Goal: Information Seeking & Learning: Learn about a topic

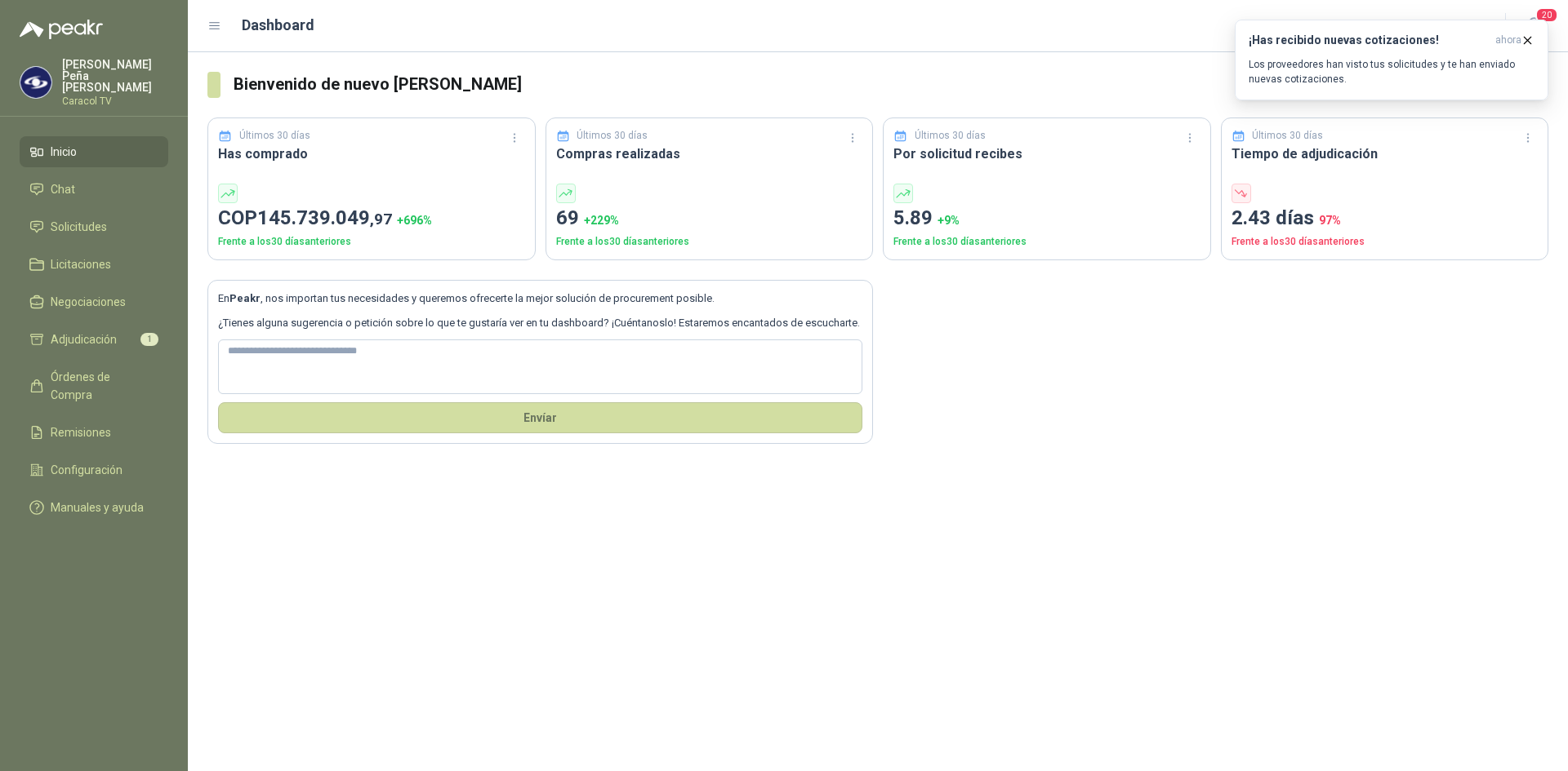
click at [421, 730] on div "Bienvenido de nuevo [PERSON_NAME] Últimos 30 días Has comprado COP 145.739.049 …" at bounding box center [878, 412] width 1380 height 720
click at [1352, 71] on p "Los proveedores han visto tus solicitudes y te han enviado nuevas cotizaciones." at bounding box center [1392, 72] width 286 height 29
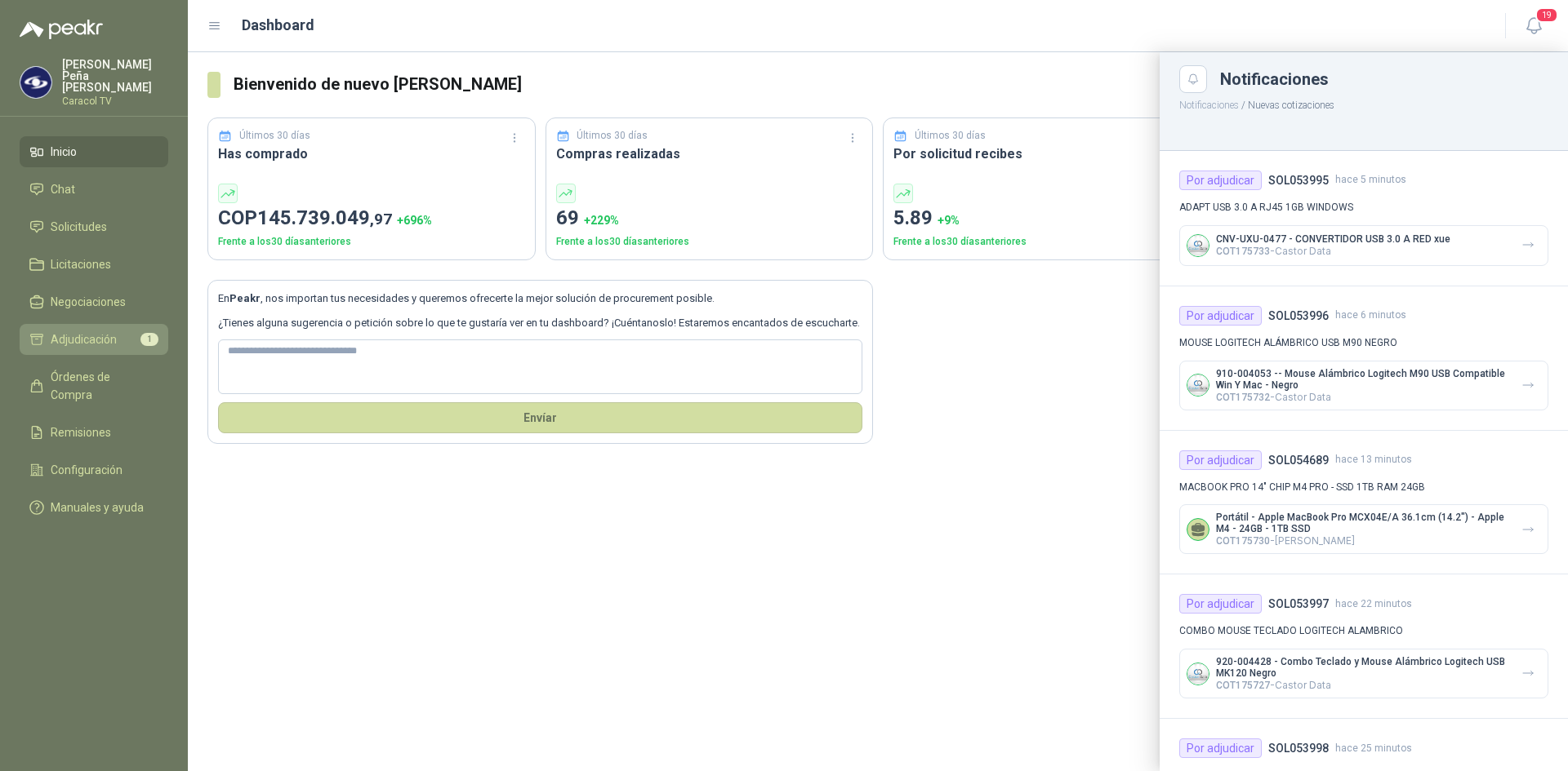
click at [109, 332] on span "Adjudicación" at bounding box center [83, 340] width 66 height 18
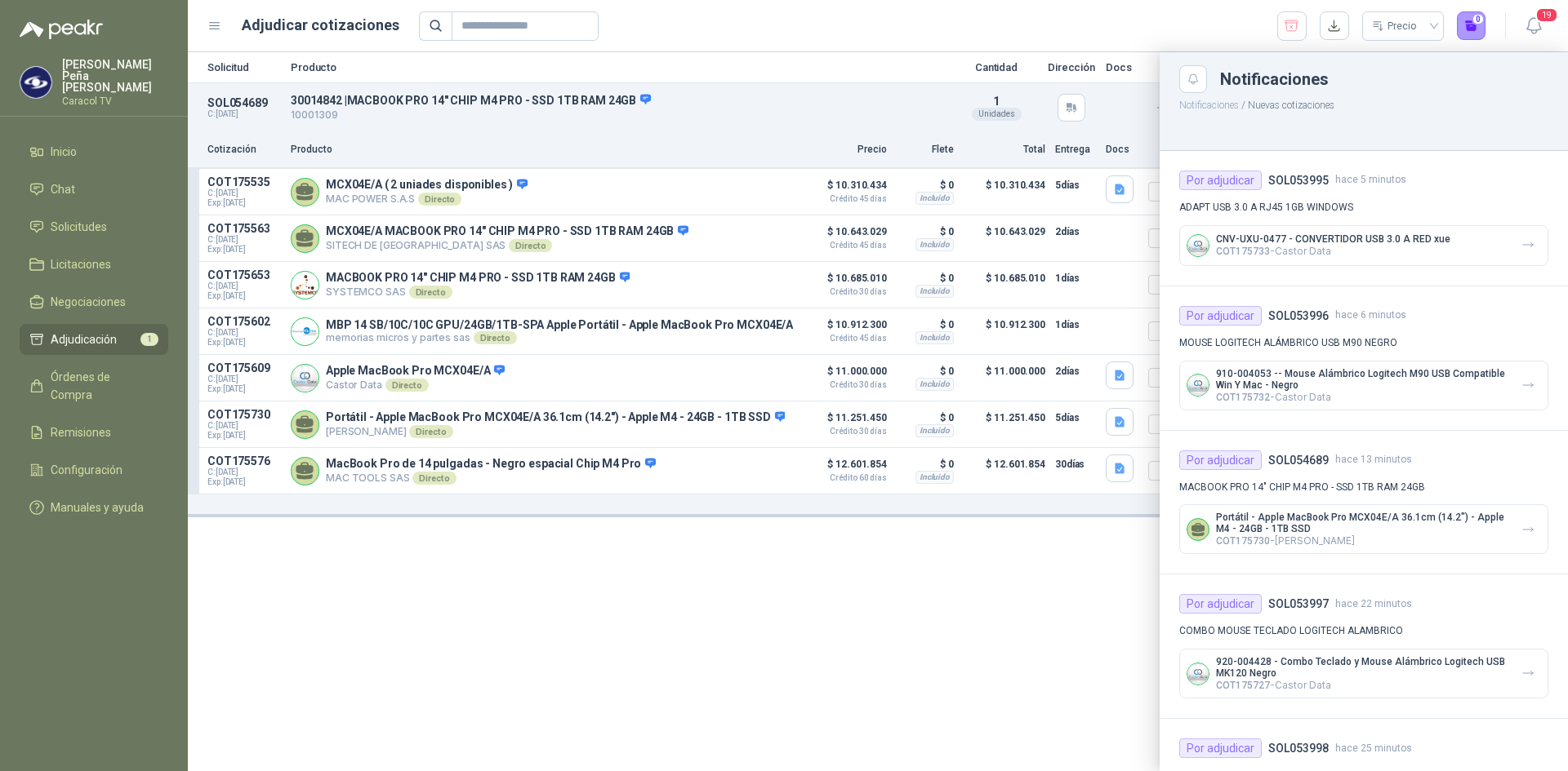
click at [781, 604] on div at bounding box center [878, 412] width 1380 height 720
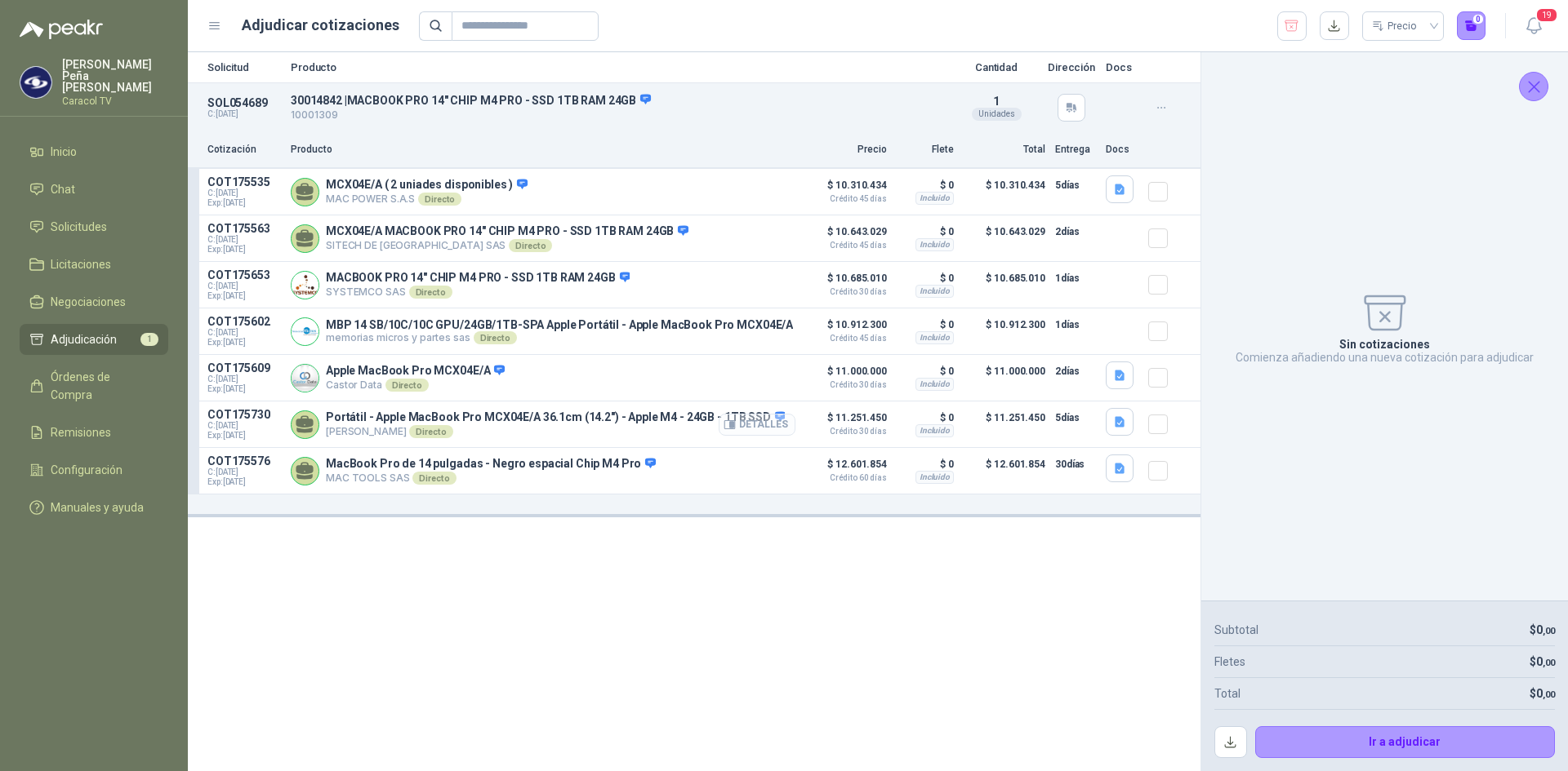
click at [752, 427] on button "Detalles" at bounding box center [757, 424] width 77 height 22
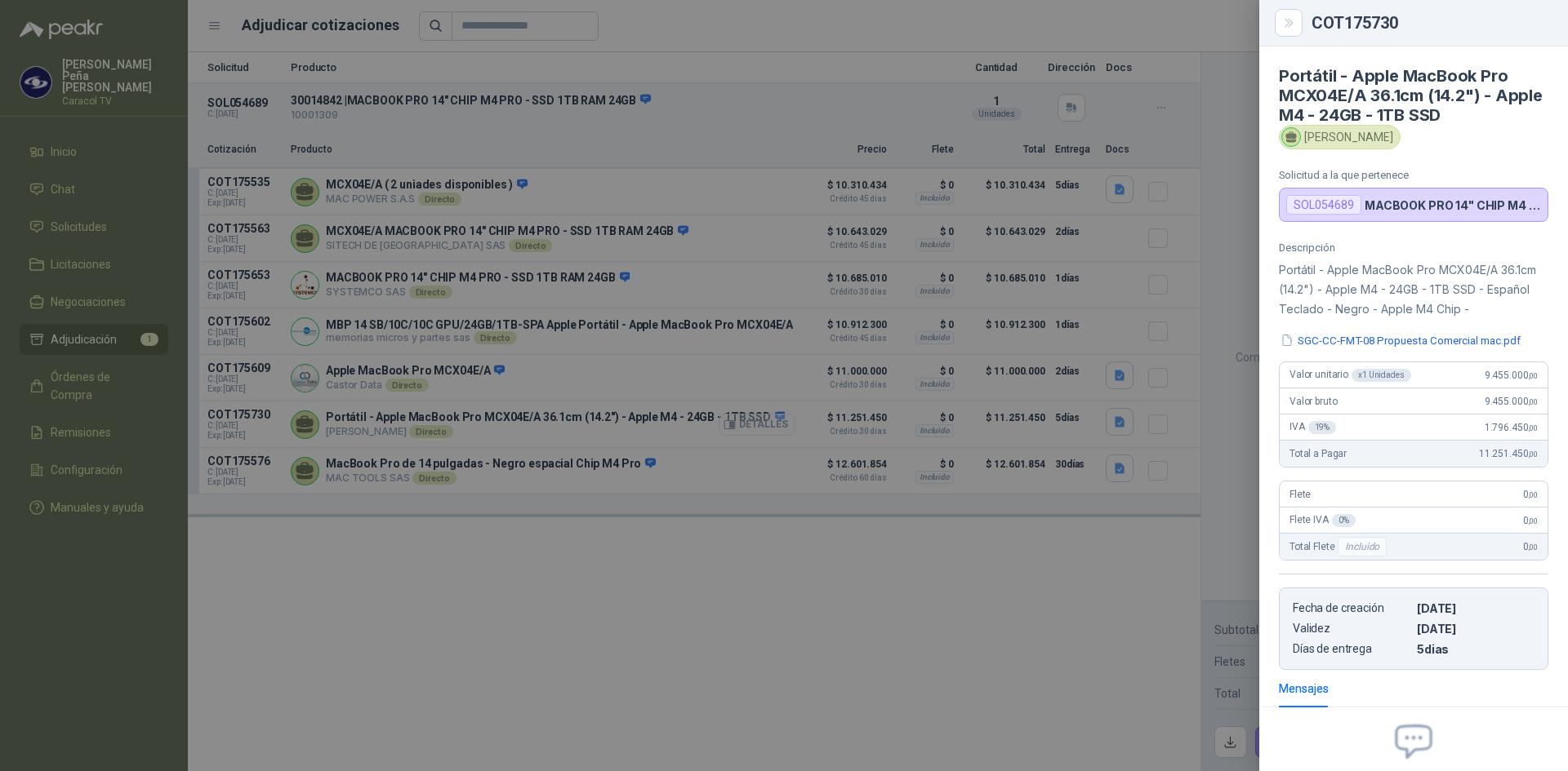
scroll to position [162, 0]
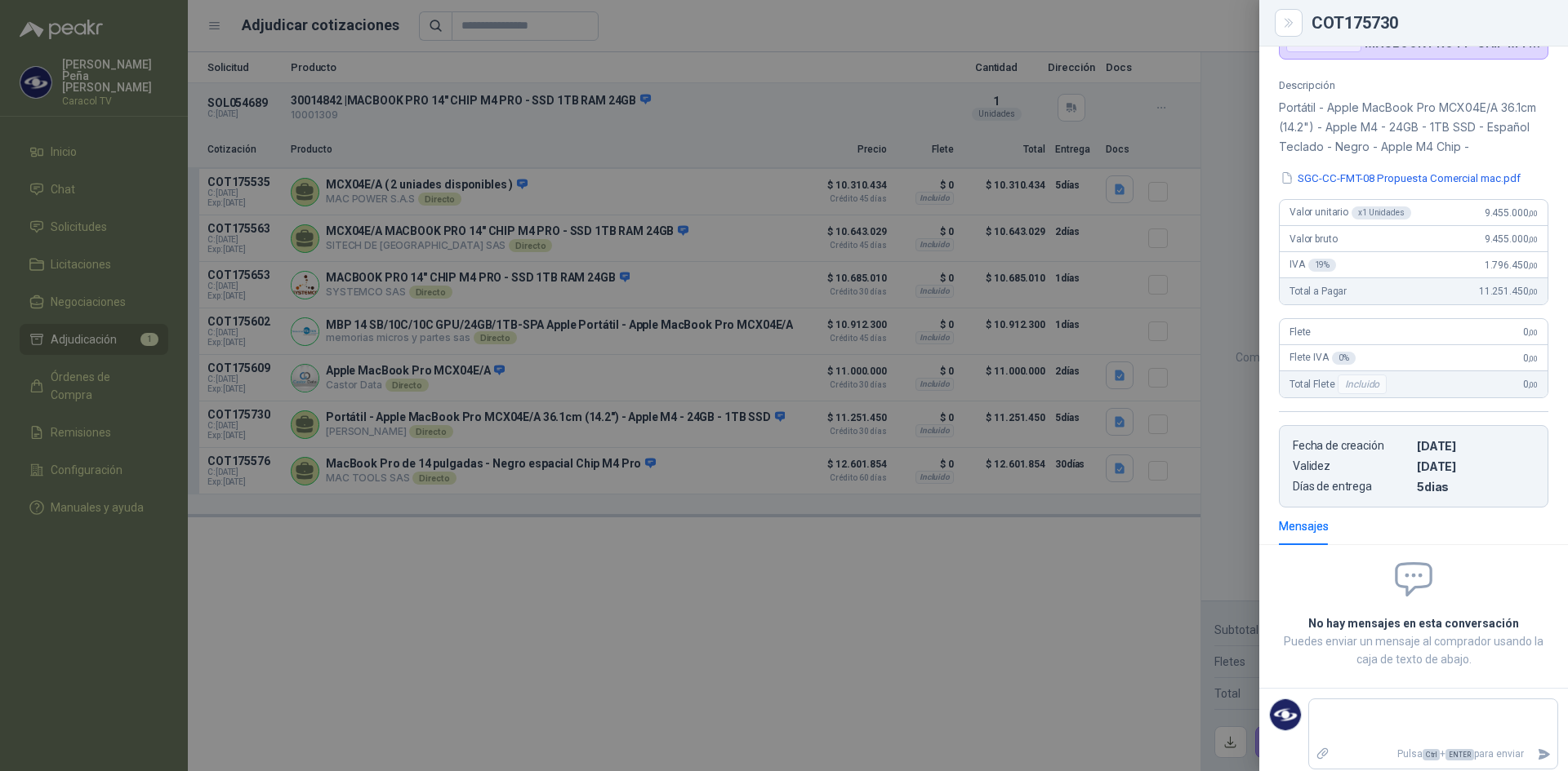
click at [1474, 187] on div "Descripción Portátil - Apple MacBook Pro MCX04E/A 36.1cm (14.2") - Apple M4 - 2…" at bounding box center [1413, 292] width 309 height 428
click at [1476, 184] on button "SGC-CC-FMT-08 Propuesta Comercial mac.pdf" at bounding box center [1399, 178] width 243 height 17
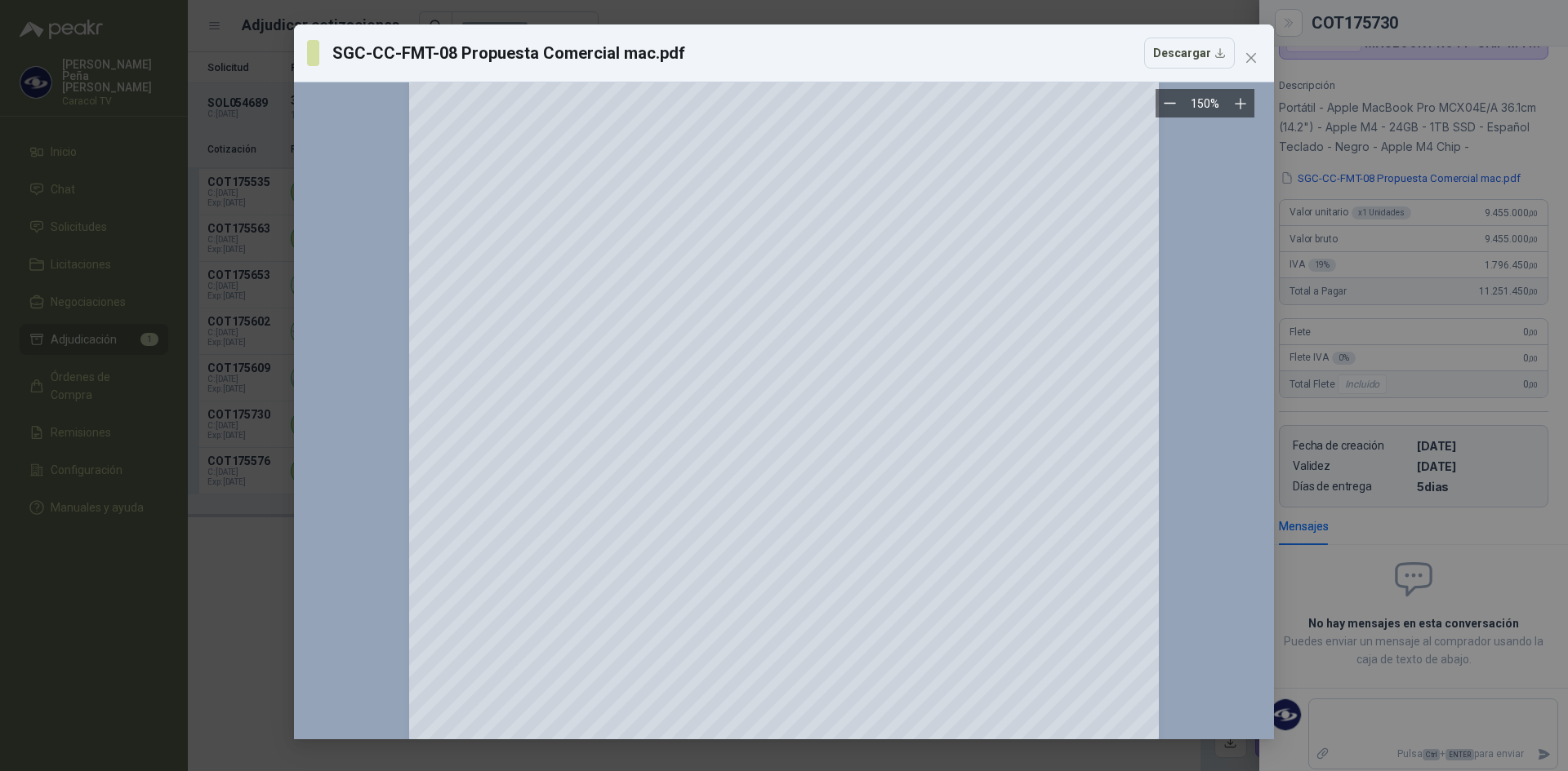
scroll to position [1062, 0]
click at [1258, 56] on span "Close" at bounding box center [1251, 58] width 26 height 13
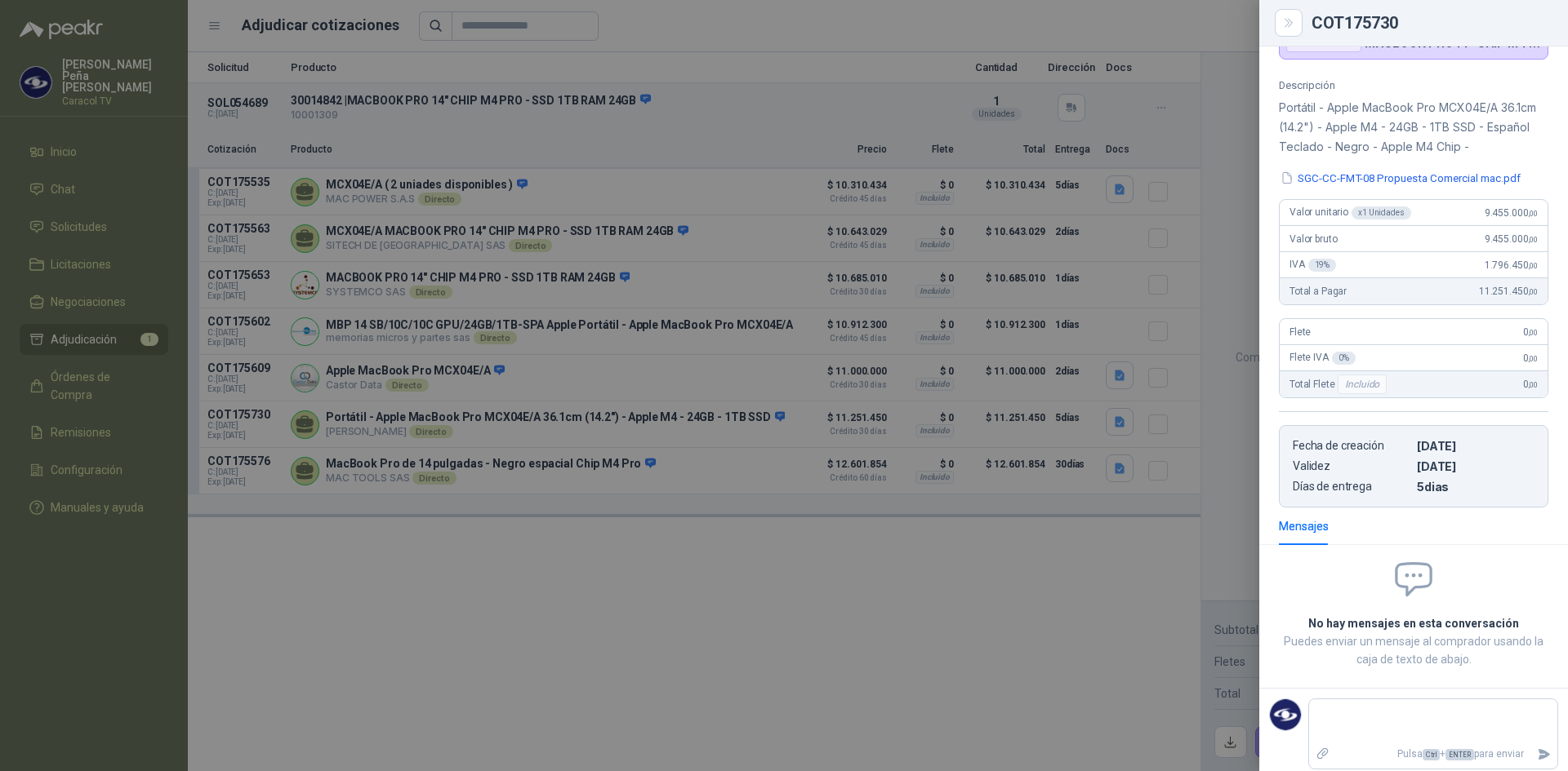
click at [450, 658] on div at bounding box center [784, 385] width 1568 height 771
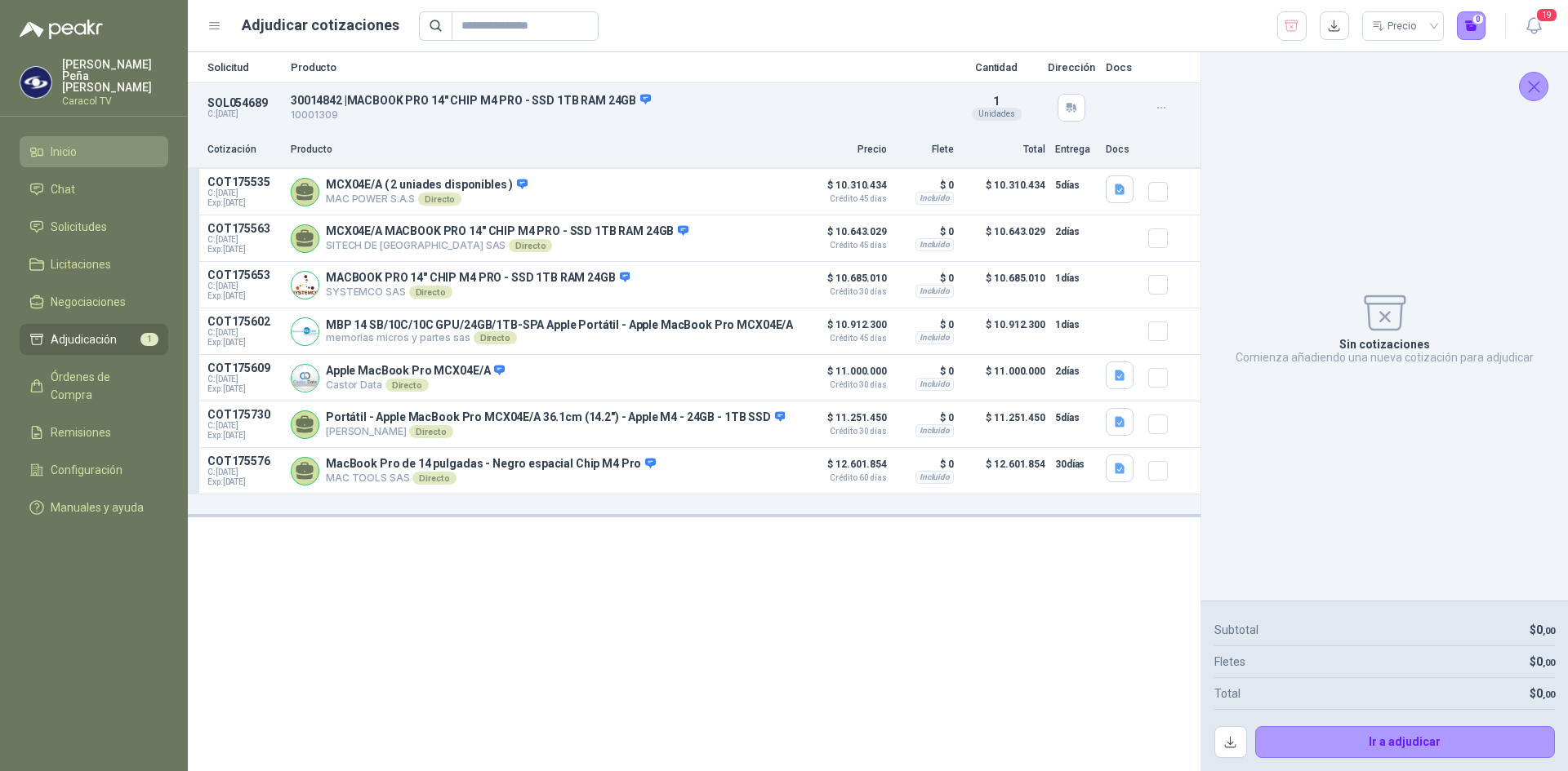
click at [61, 143] on span "Inicio" at bounding box center [63, 152] width 26 height 18
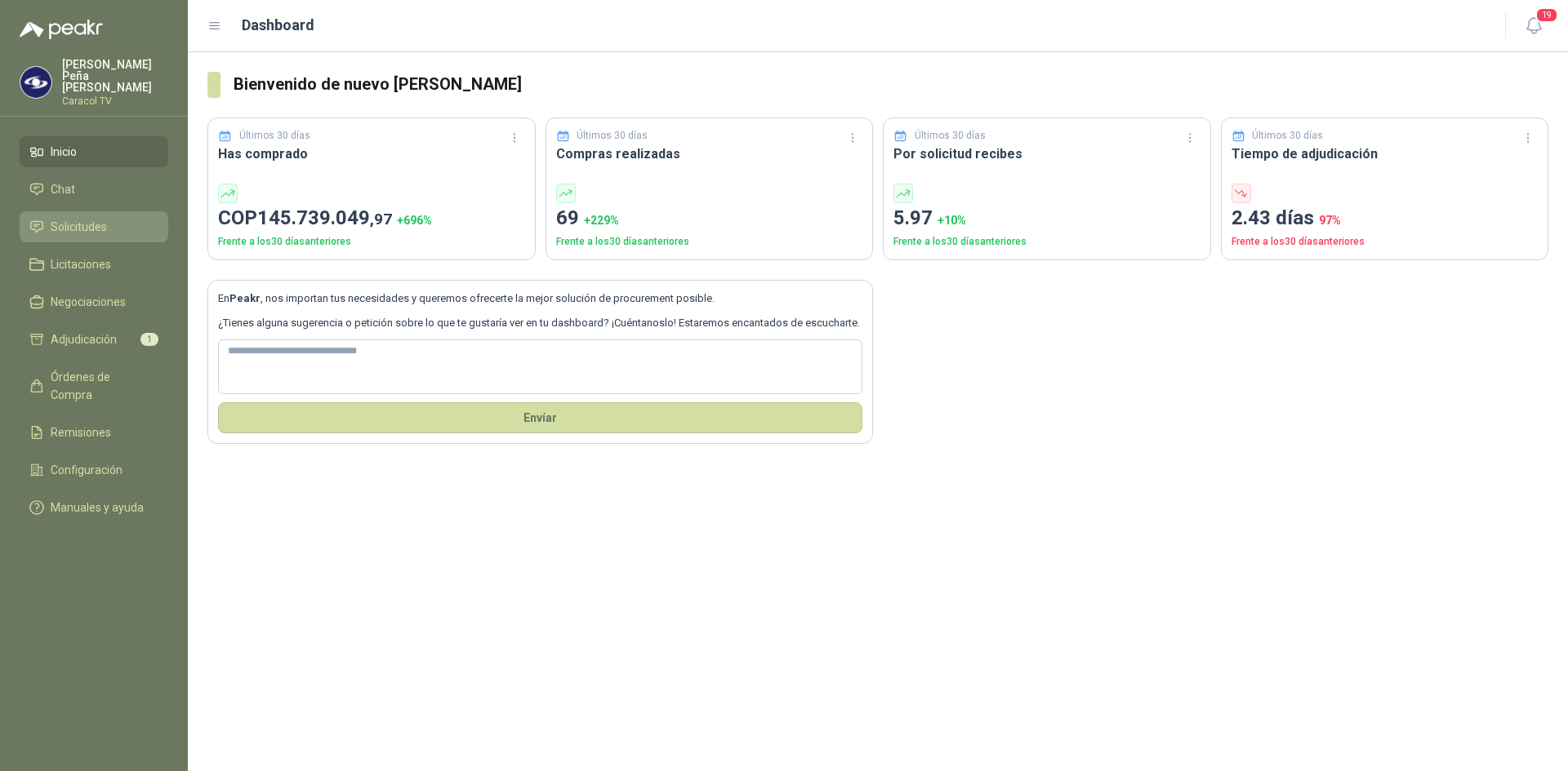
click at [78, 222] on span "Solicitudes" at bounding box center [78, 227] width 56 height 18
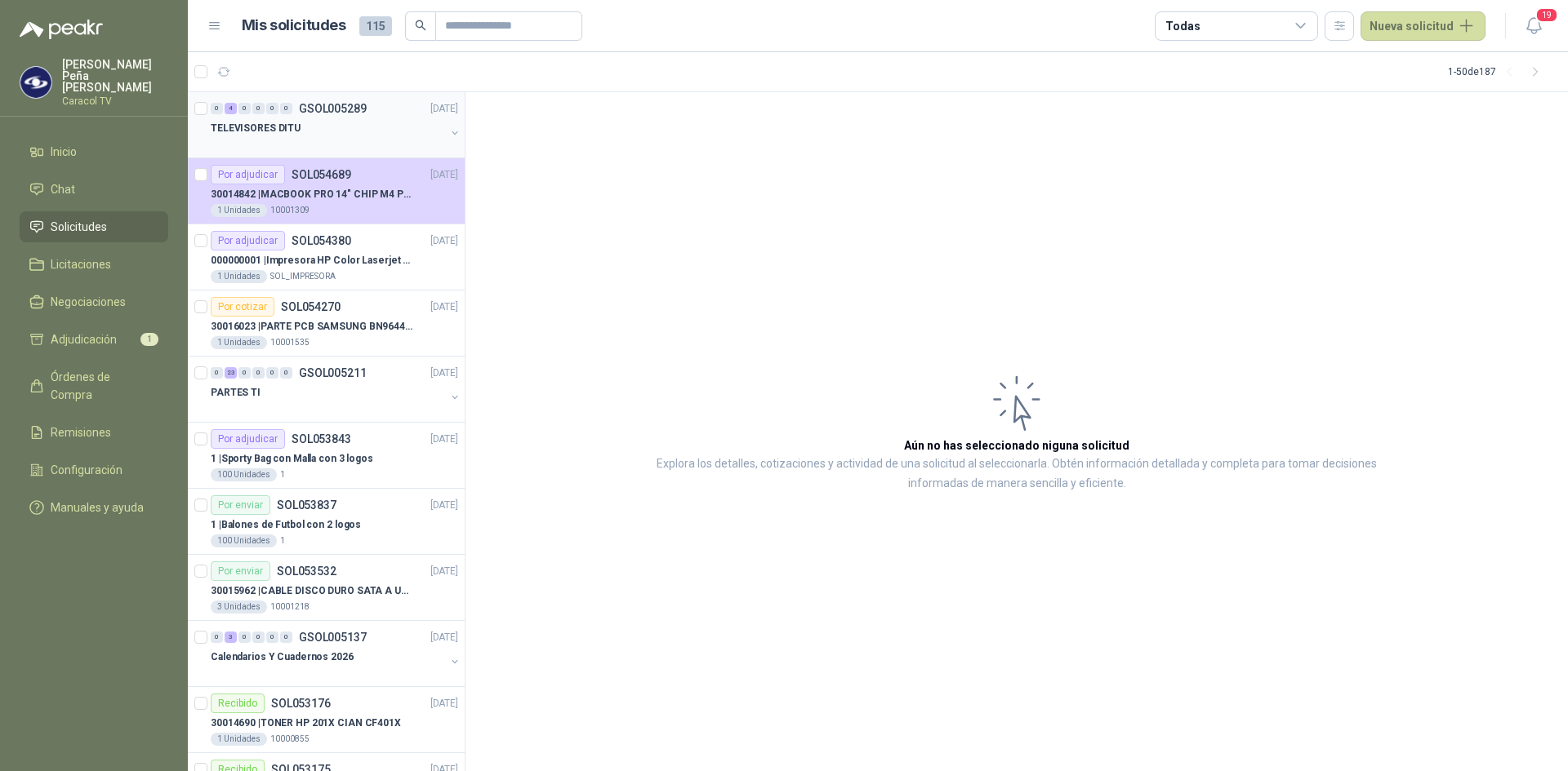
click at [309, 124] on div "TELEVISORES DITU" at bounding box center [328, 127] width 235 height 19
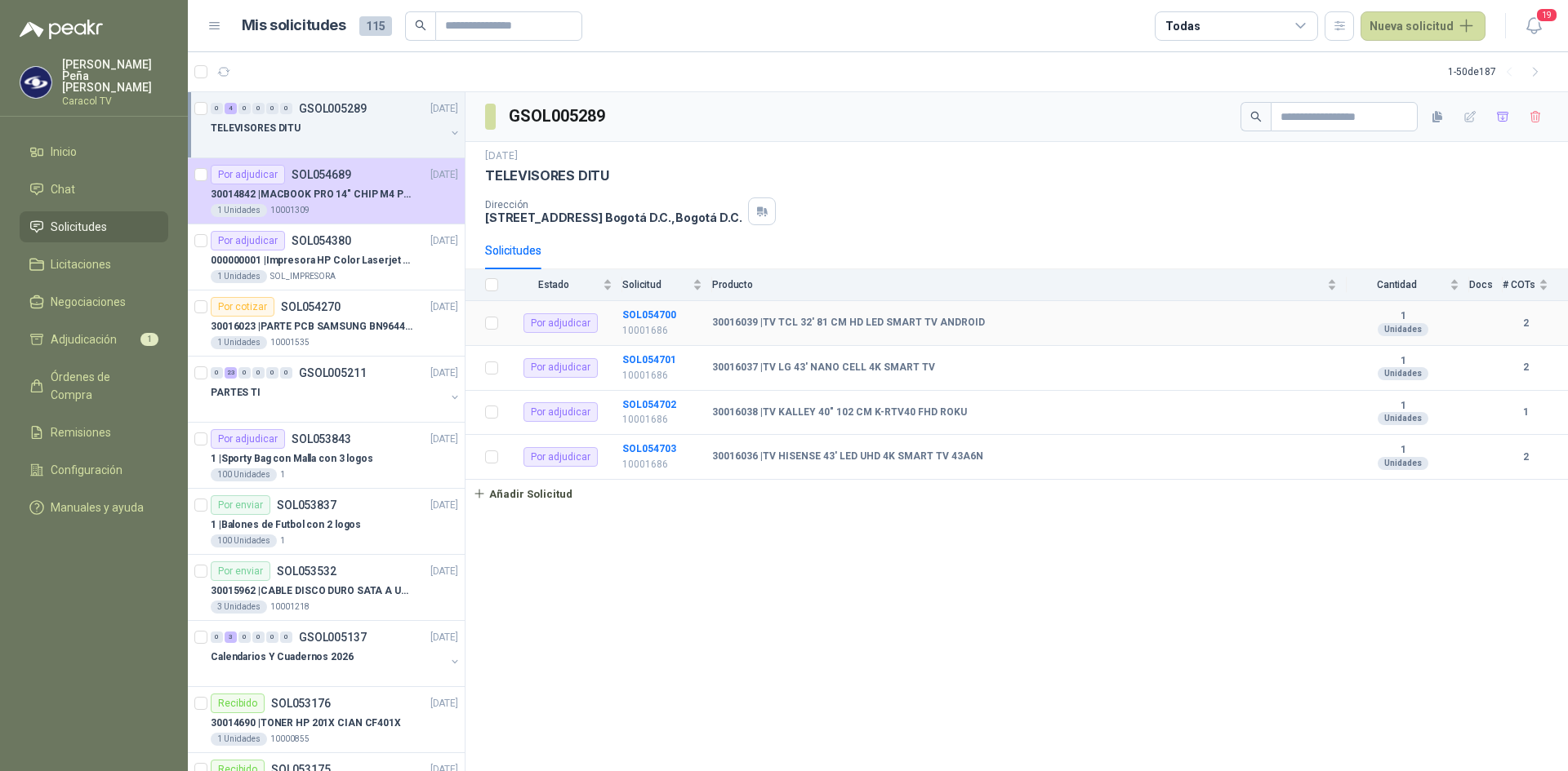
click at [819, 328] on b "30016039 | TV TCL 32' 81 CM HD LED SMART TV ANDROID" at bounding box center [847, 324] width 272 height 13
click at [643, 314] on b "SOL054700" at bounding box center [649, 314] width 54 height 11
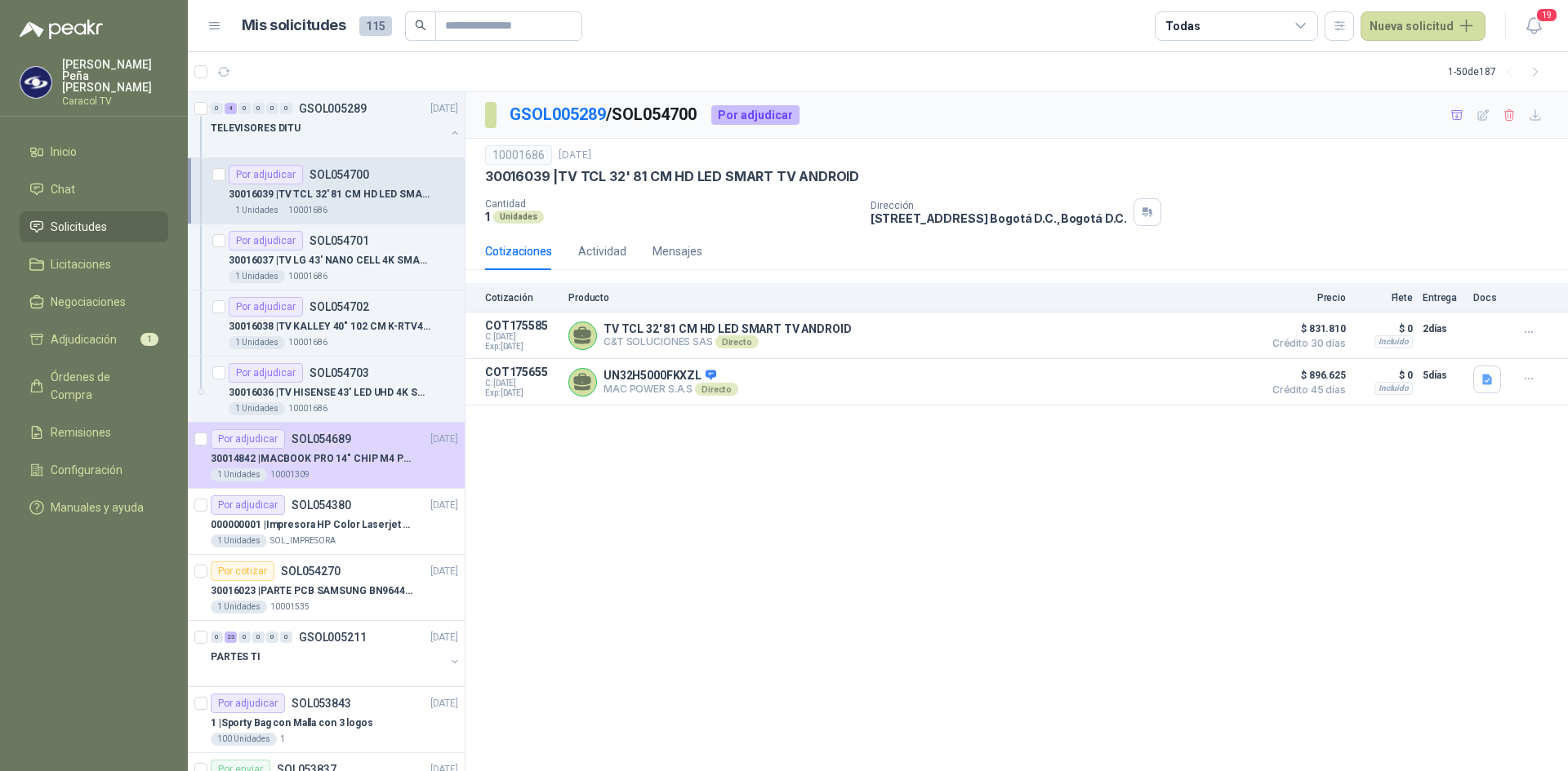
click at [277, 190] on p "30016039 | TV TCL 32' 81 CM HD LED SMART TV ANDROID" at bounding box center [330, 194] width 204 height 16
click at [318, 244] on p "SOL054701" at bounding box center [338, 240] width 60 height 11
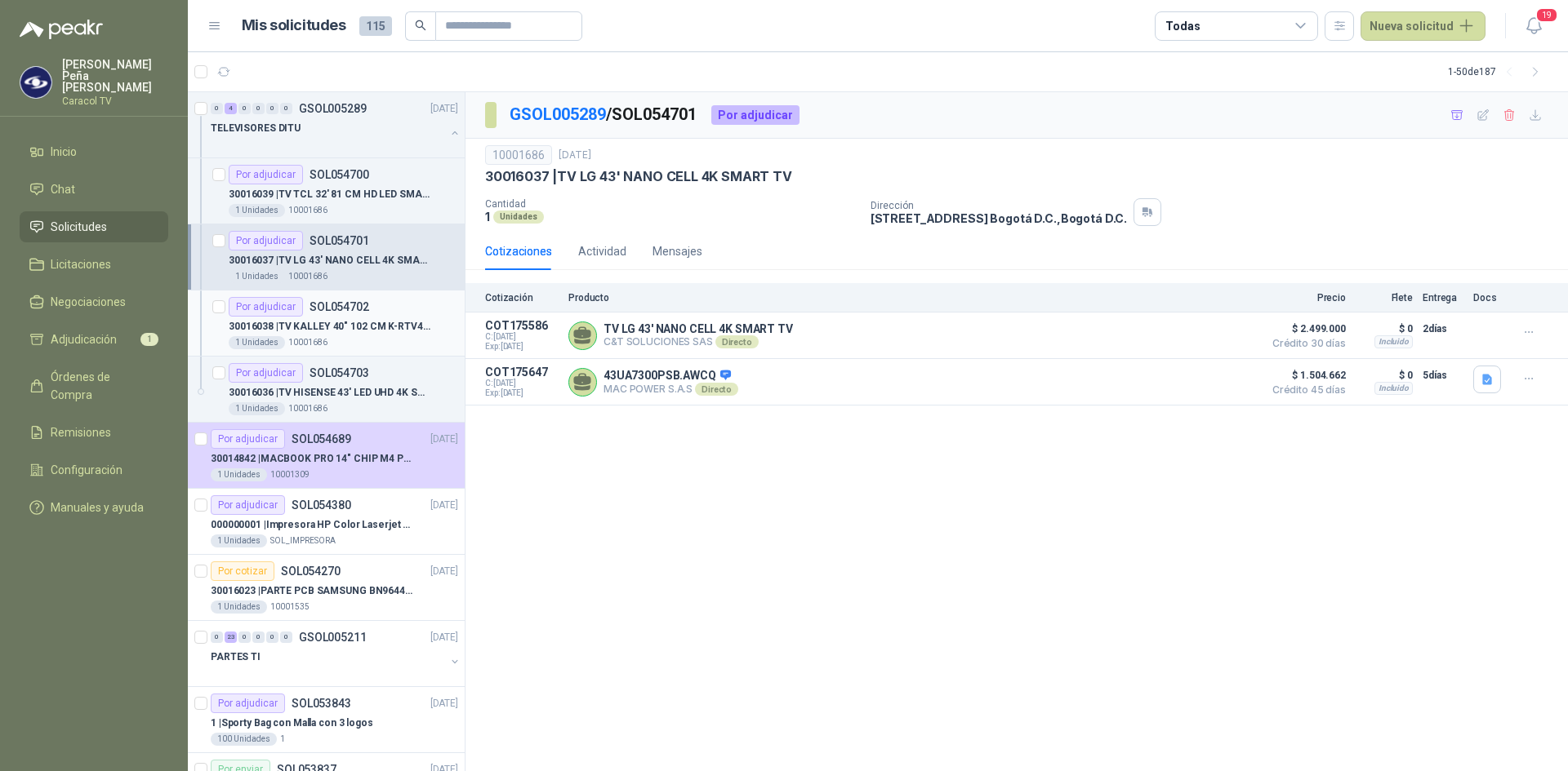
click at [321, 313] on p "SOL054702" at bounding box center [338, 307] width 60 height 11
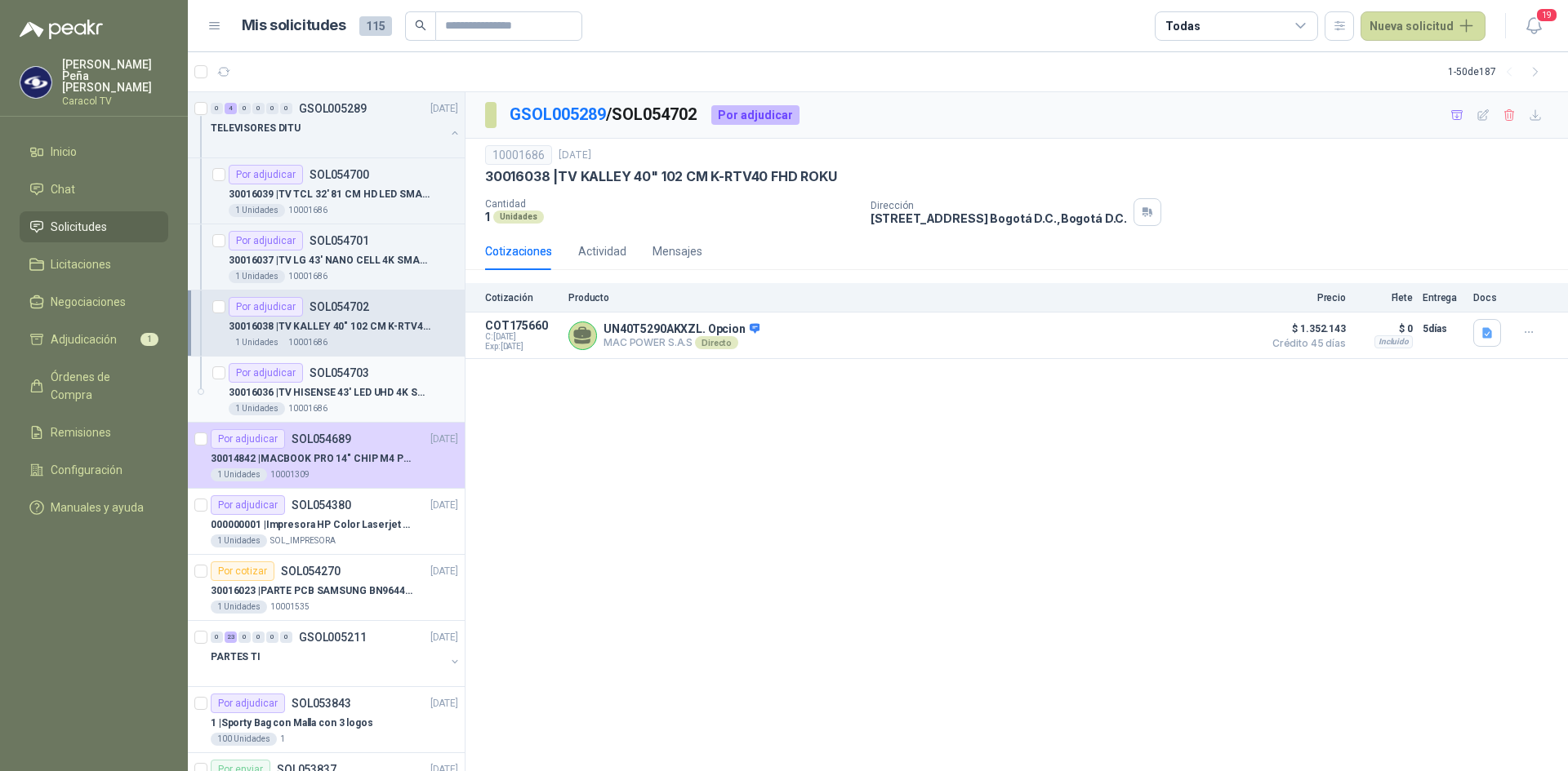
click at [309, 385] on p "30016036 | TV HISENSE 43' LED UHD 4K SMART TV 43A6N" at bounding box center [330, 392] width 204 height 16
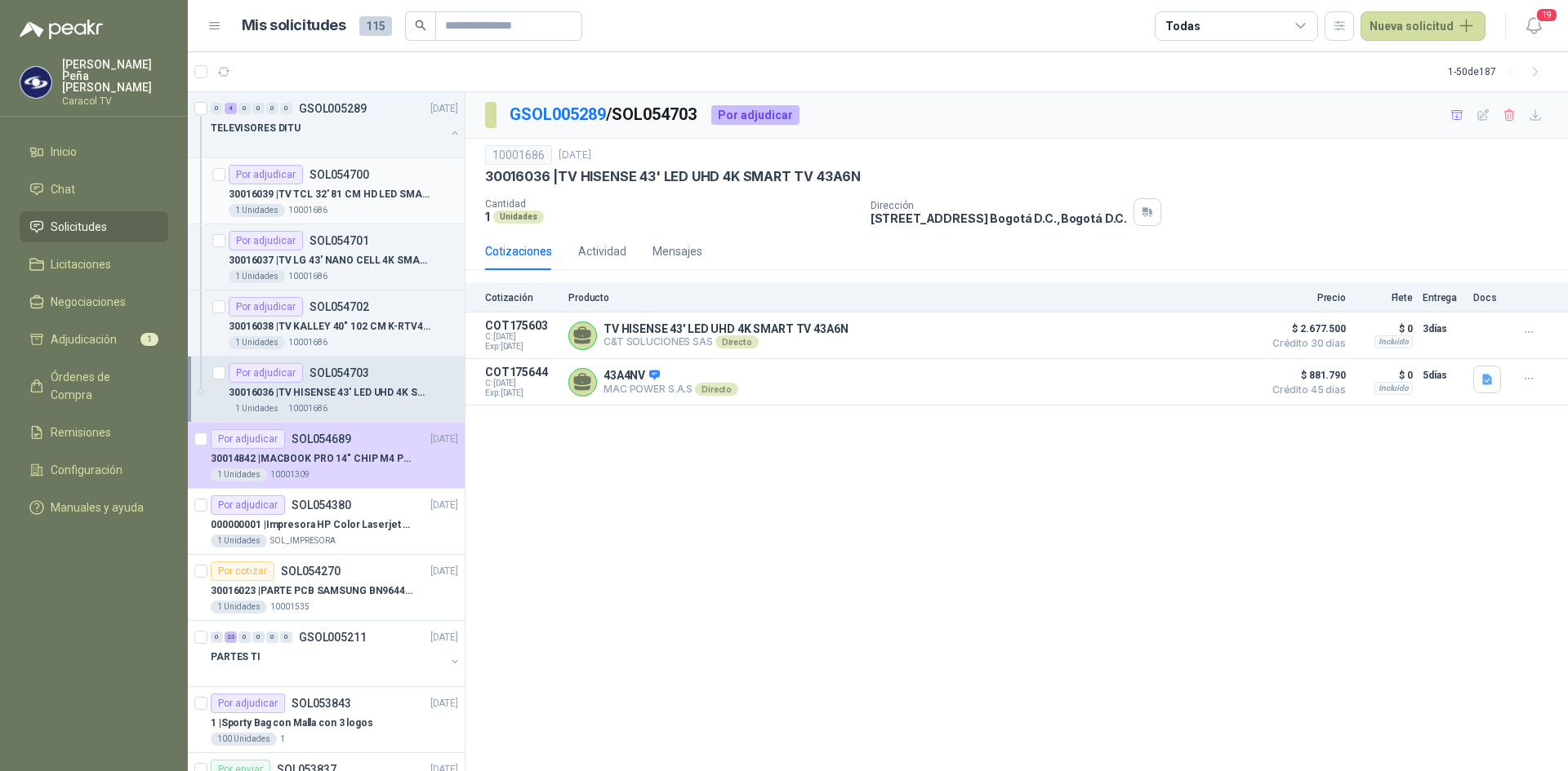
click at [338, 187] on p "30016039 | TV TCL 32' 81 CM HD LED SMART TV ANDROID" at bounding box center [330, 194] width 204 height 16
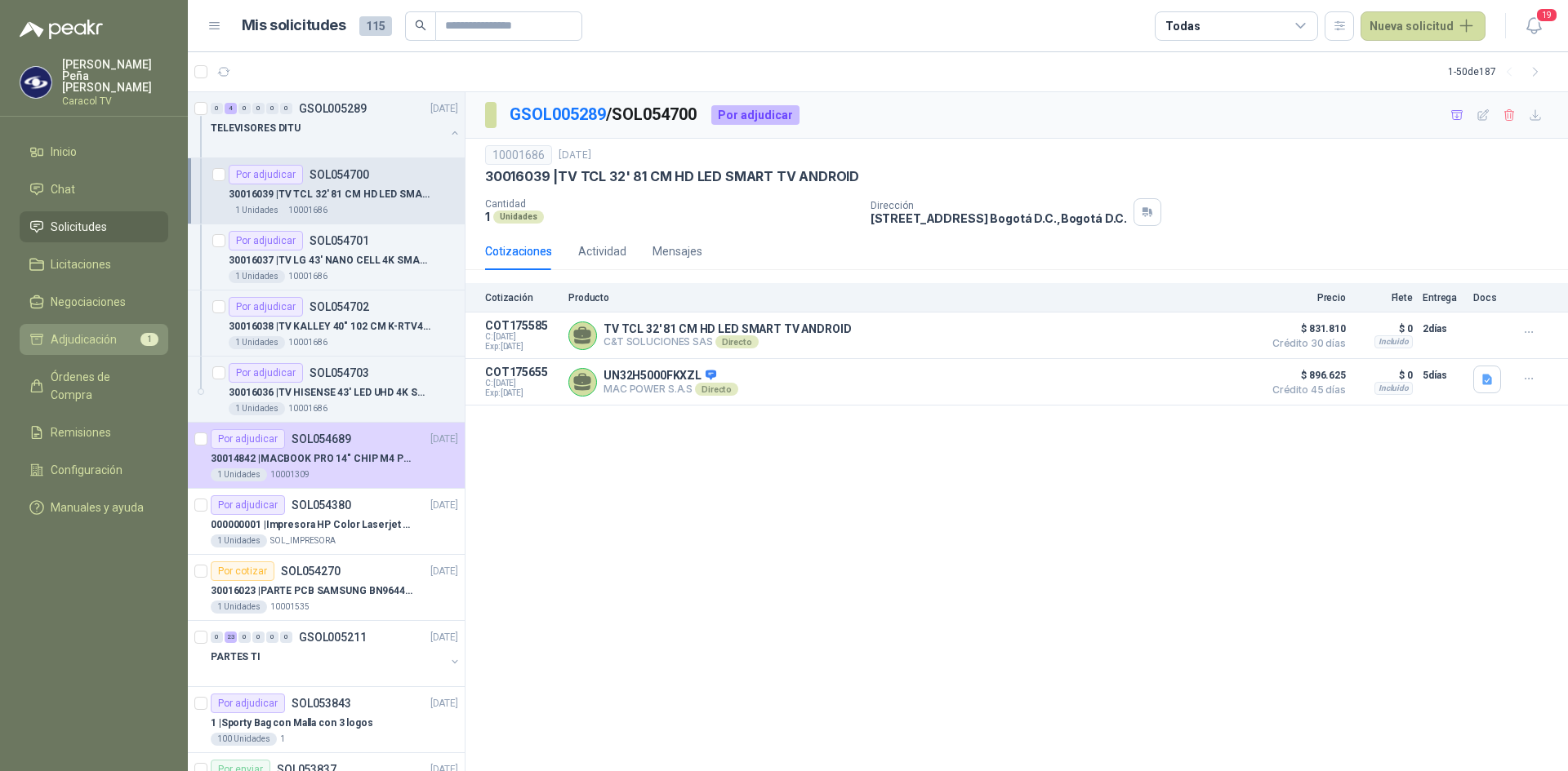
click at [73, 325] on link "Adjudicación 1" at bounding box center [94, 340] width 149 height 31
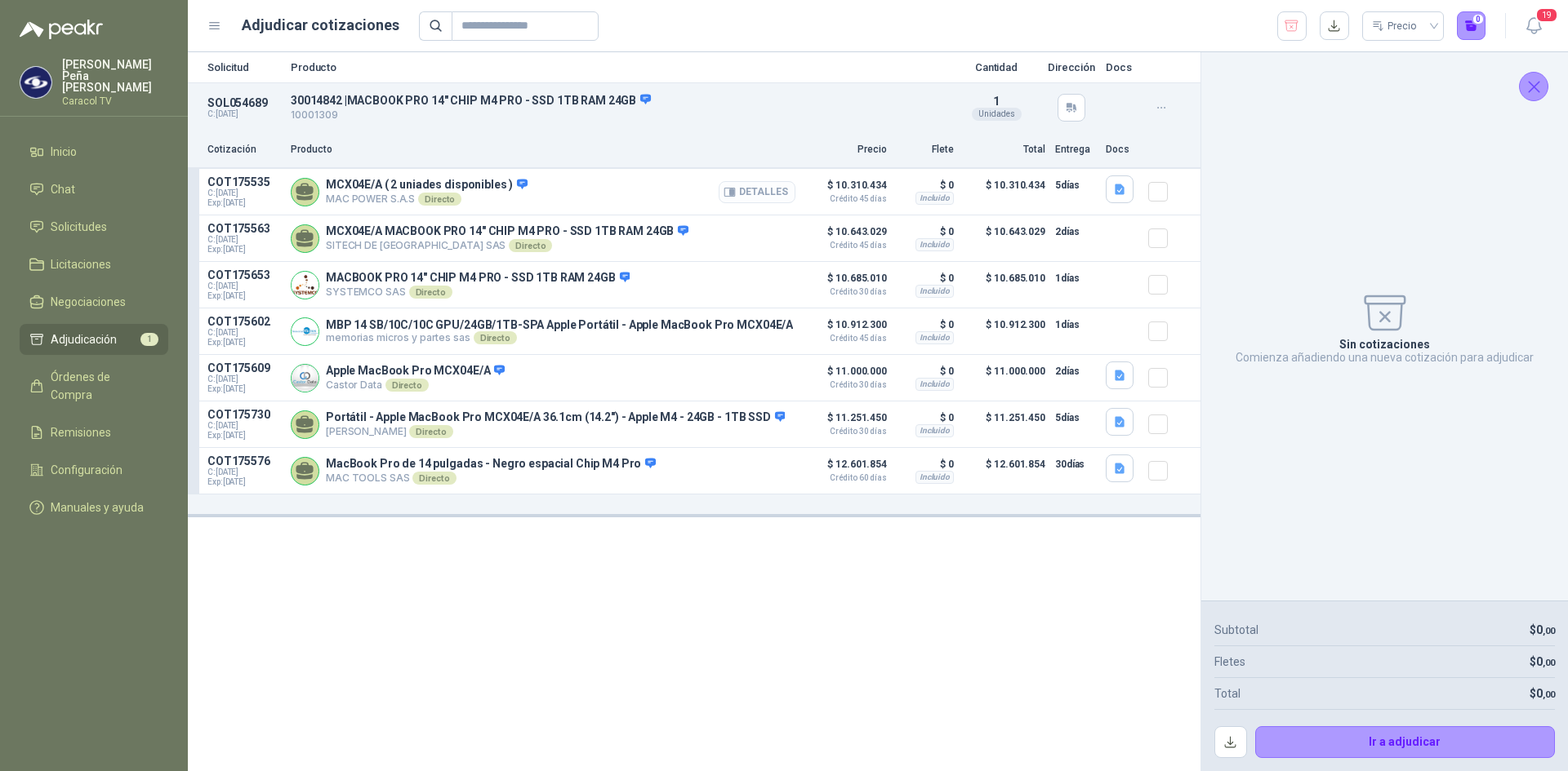
click at [749, 191] on button "Detalles" at bounding box center [757, 193] width 77 height 22
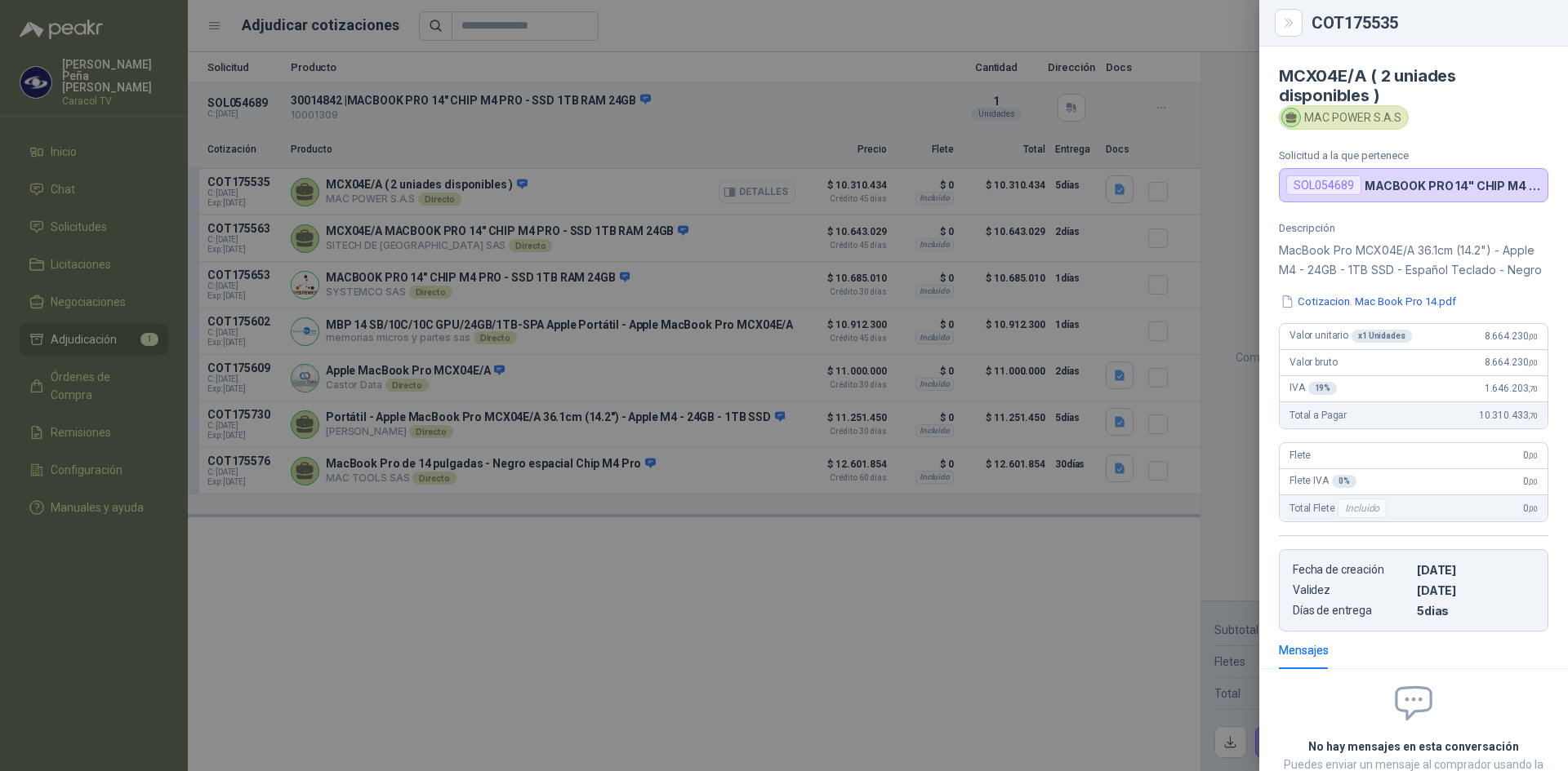
scroll to position [143, 0]
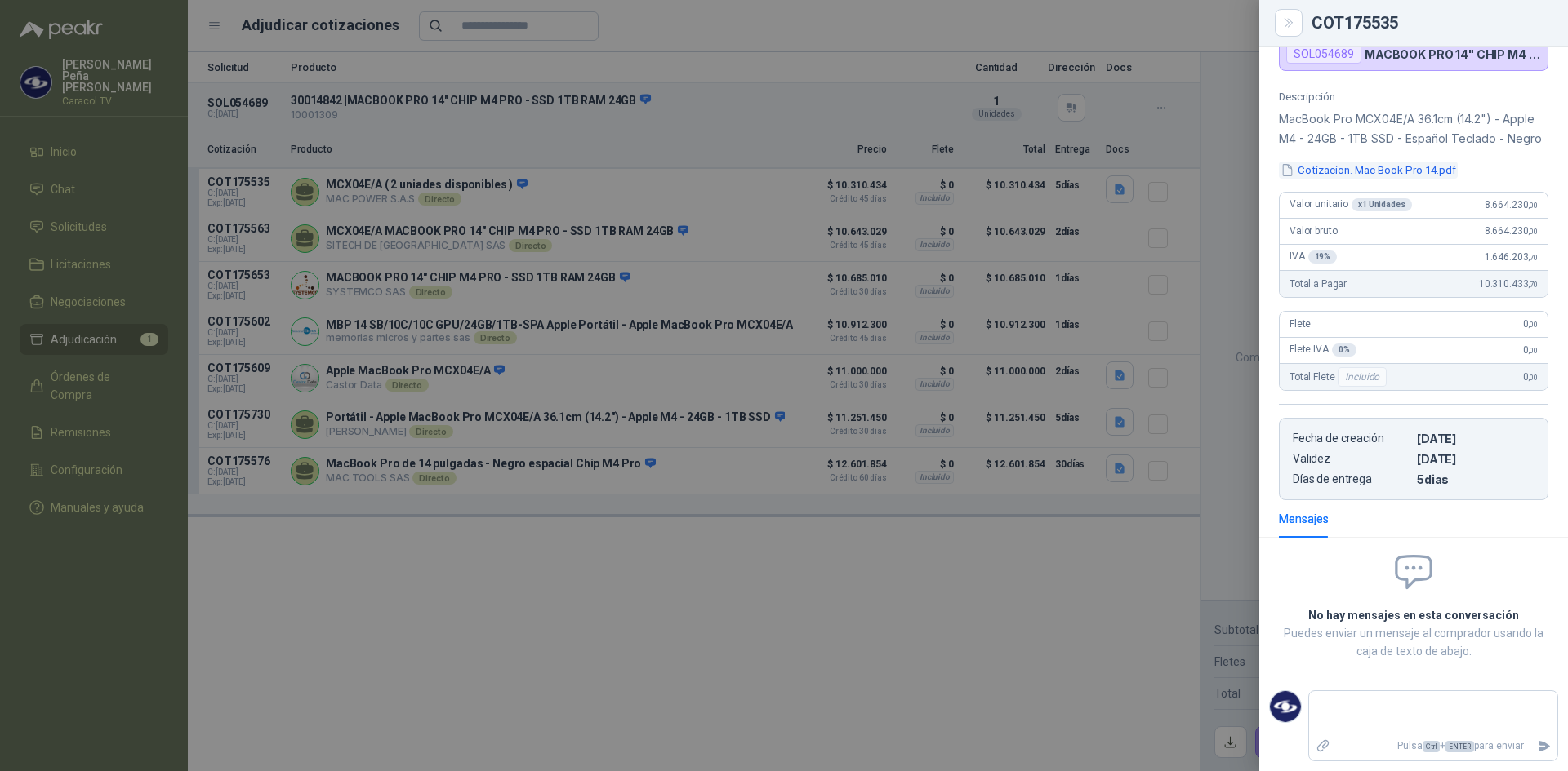
click at [1406, 179] on button "Cotizacion. Mac Book Pro 14.pdf" at bounding box center [1367, 170] width 179 height 17
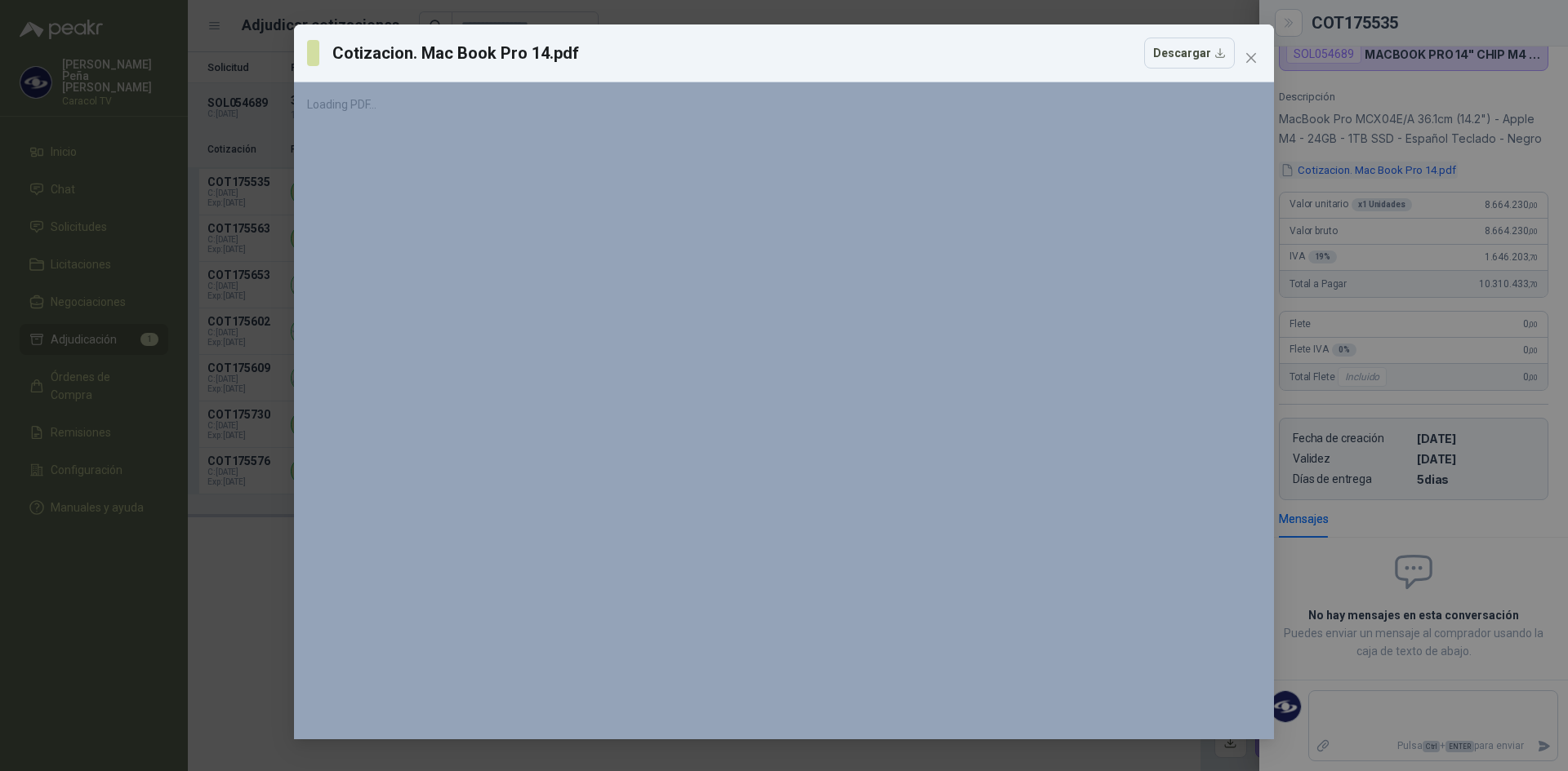
scroll to position [0, 0]
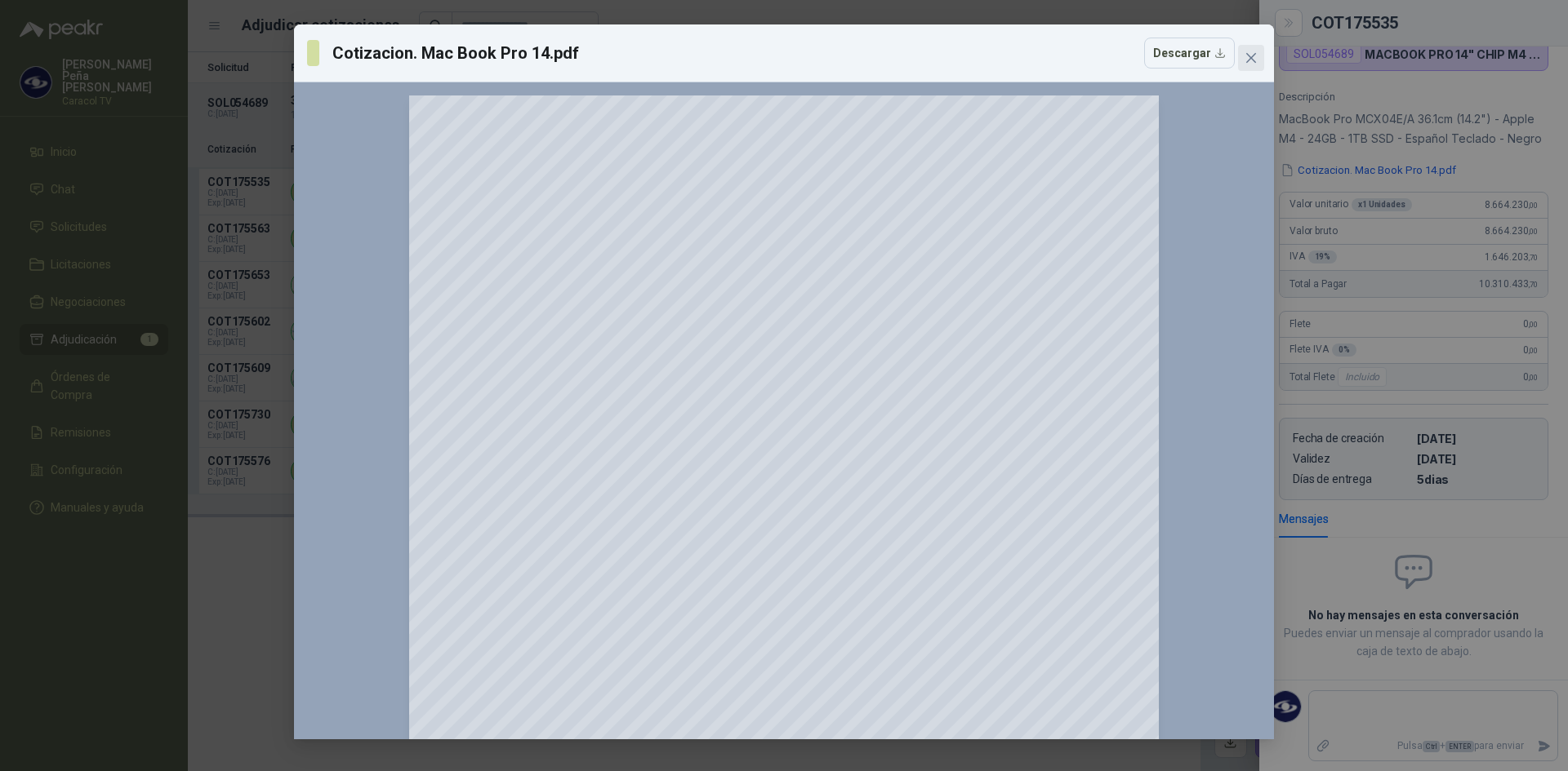
click at [1243, 66] on button "Close" at bounding box center [1251, 58] width 26 height 26
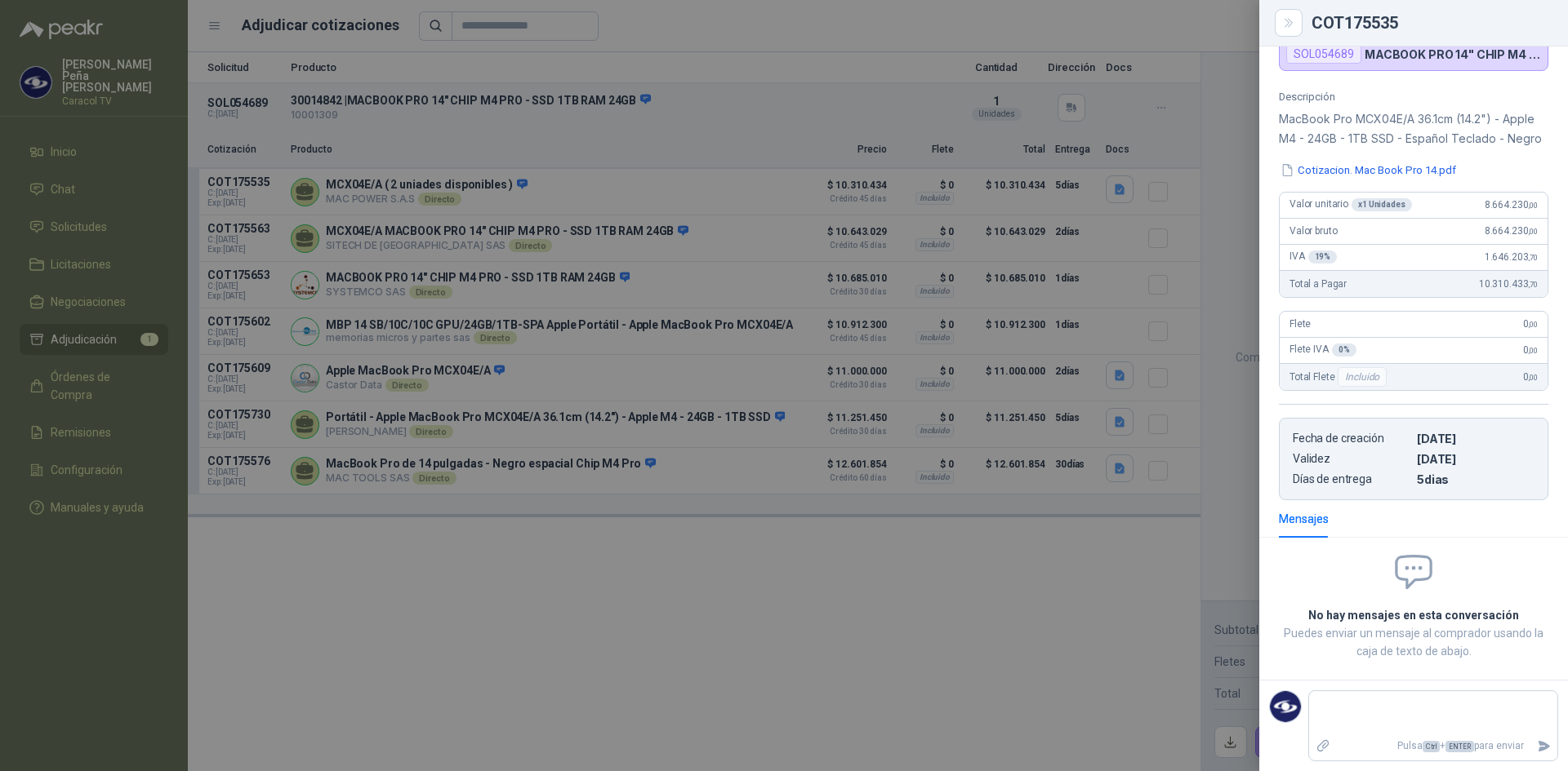
drag, startPoint x: 790, startPoint y: 614, endPoint x: 795, endPoint y: 603, distance: 12.1
click at [791, 614] on div at bounding box center [784, 385] width 1568 height 771
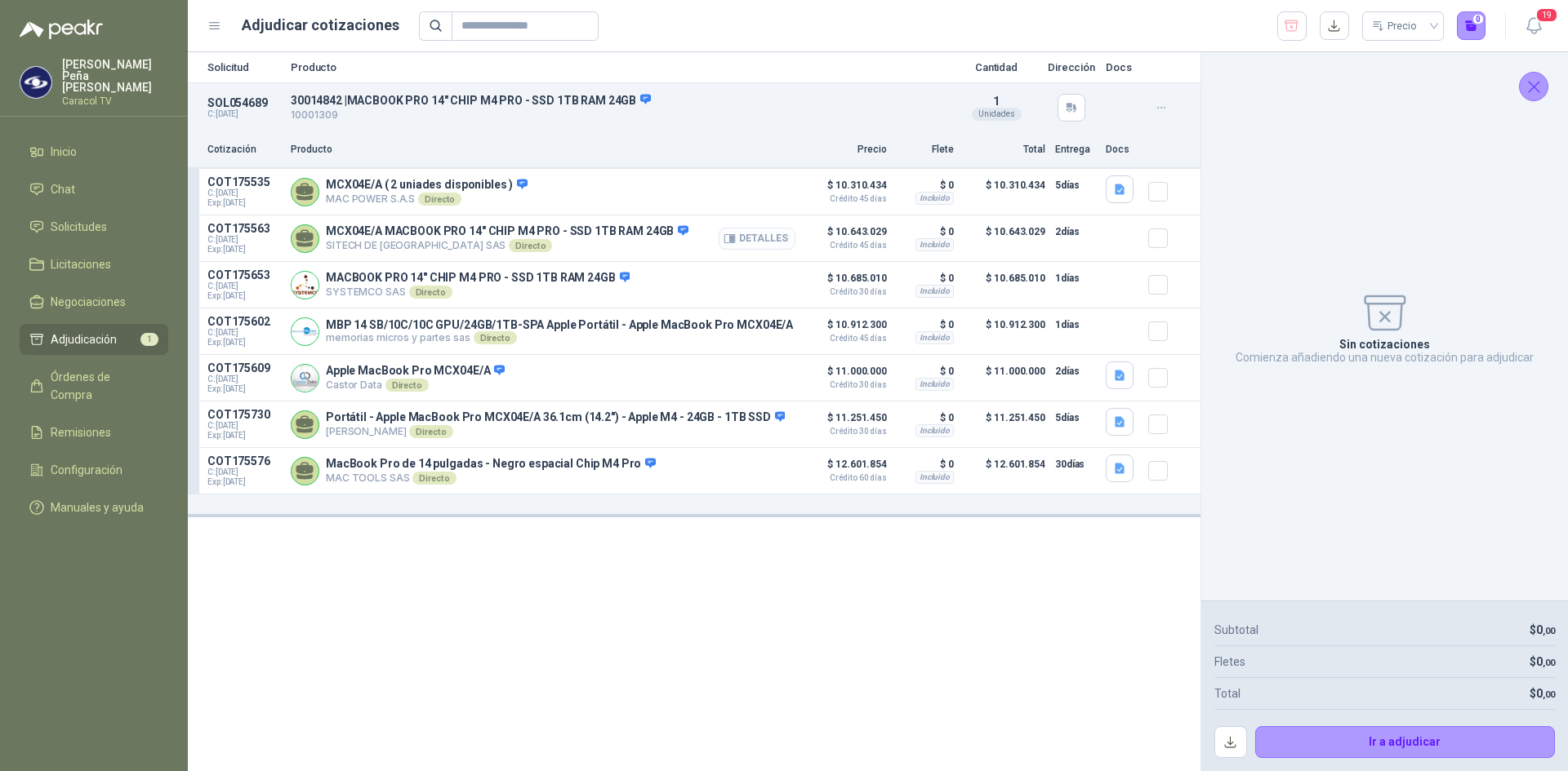
click at [764, 239] on button "Detalles" at bounding box center [757, 238] width 77 height 22
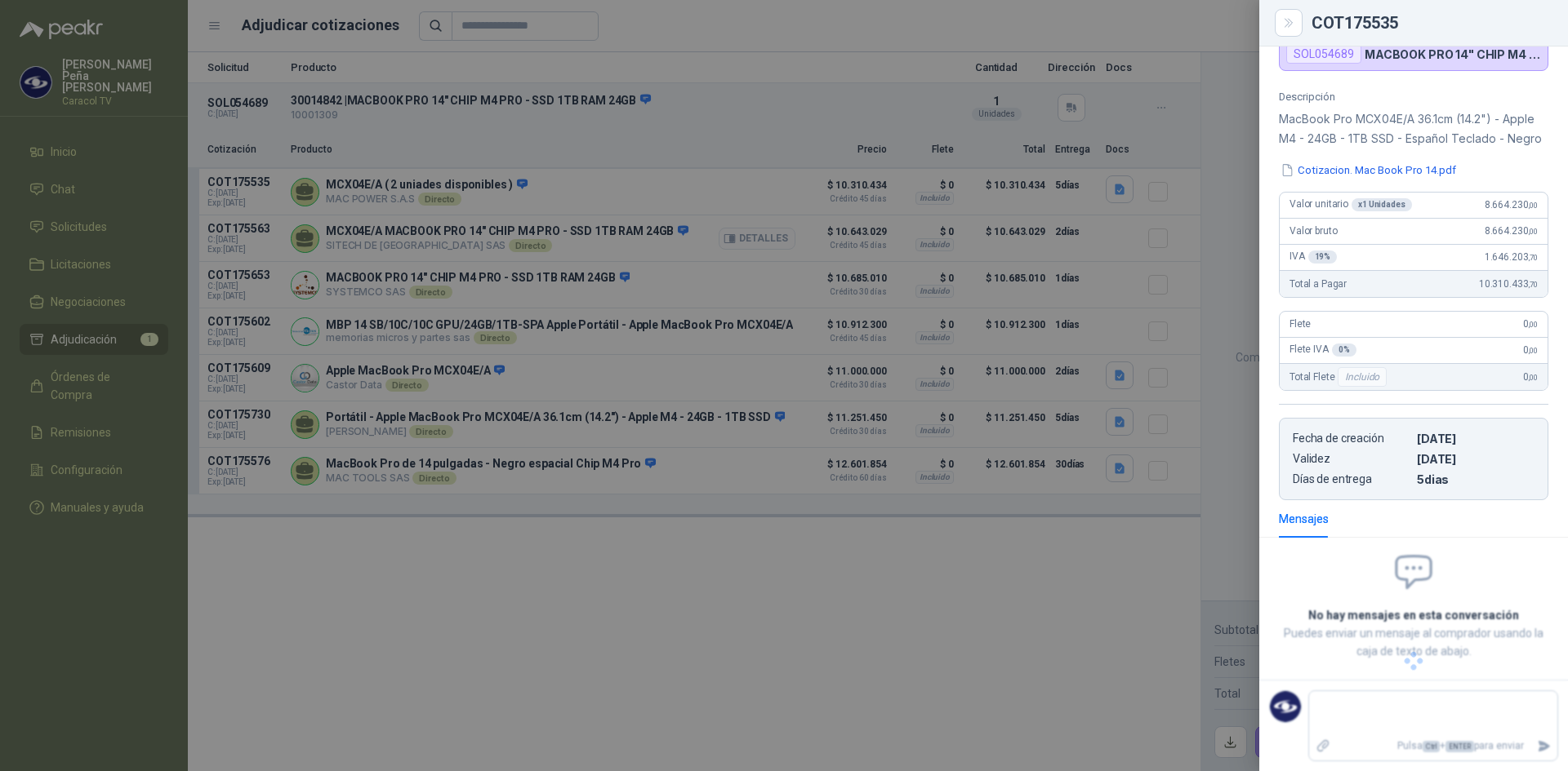
scroll to position [134, 0]
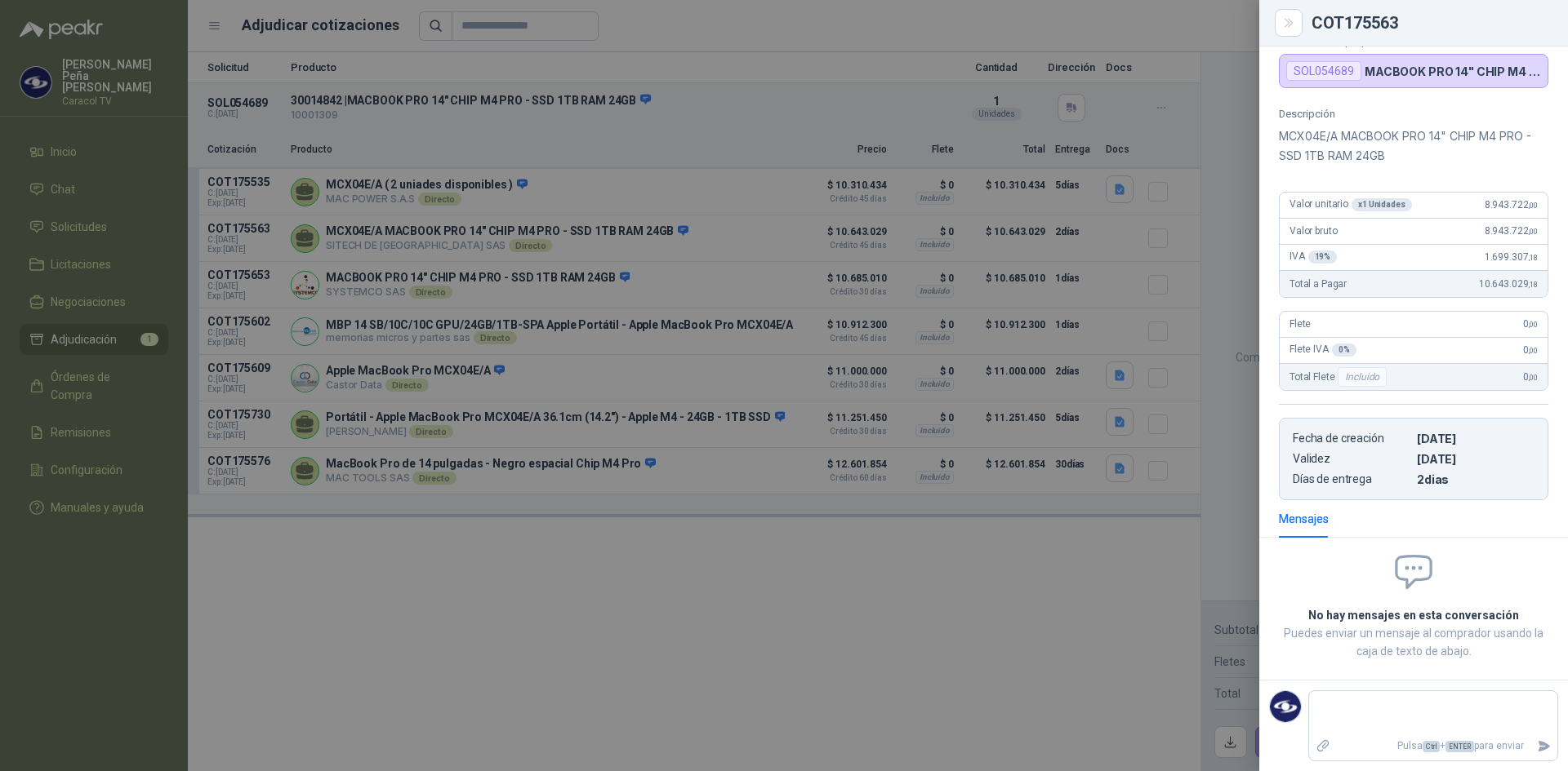
click at [878, 582] on div at bounding box center [784, 385] width 1568 height 771
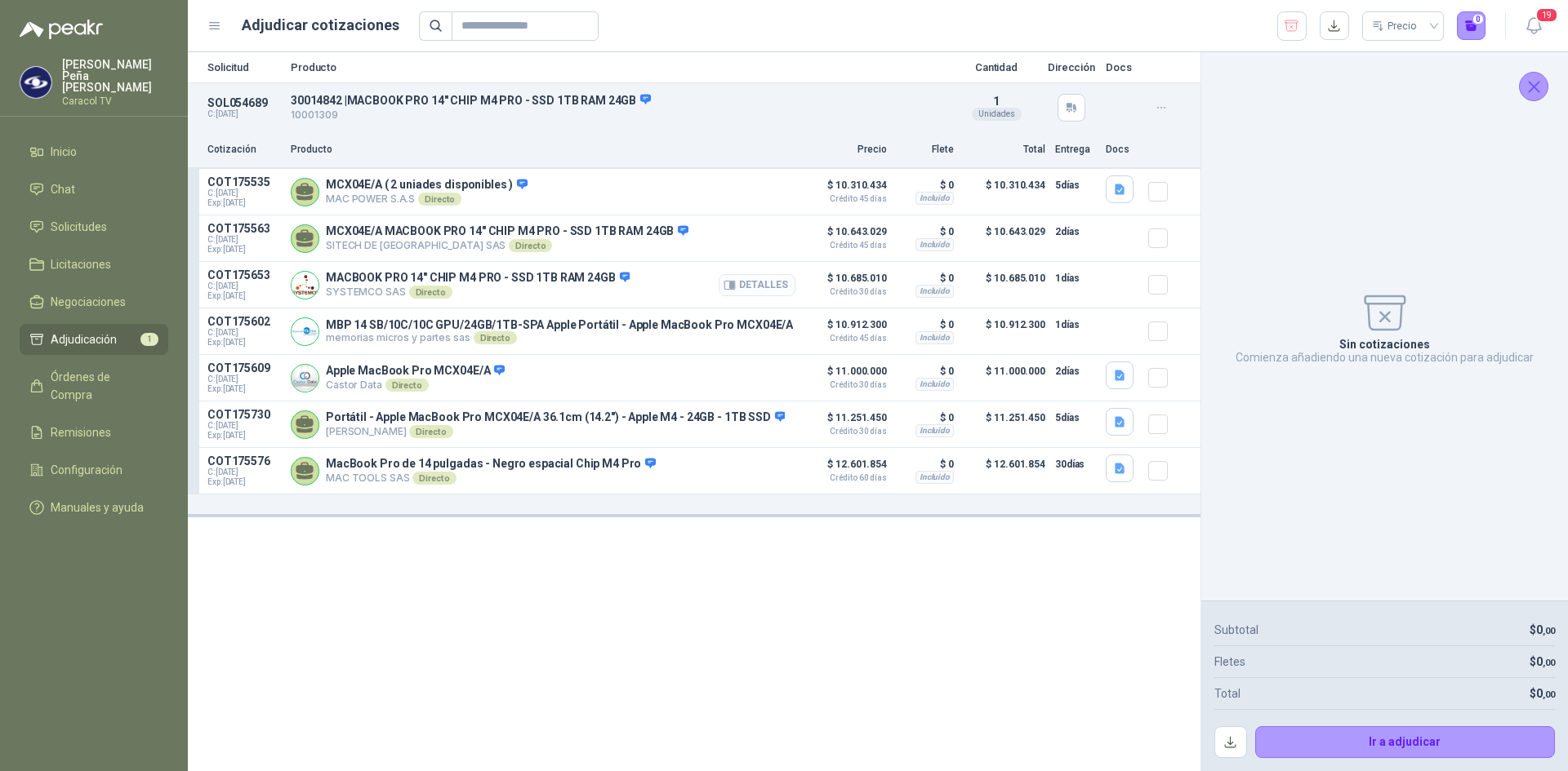
click at [771, 296] on button "Detalles" at bounding box center [757, 285] width 77 height 22
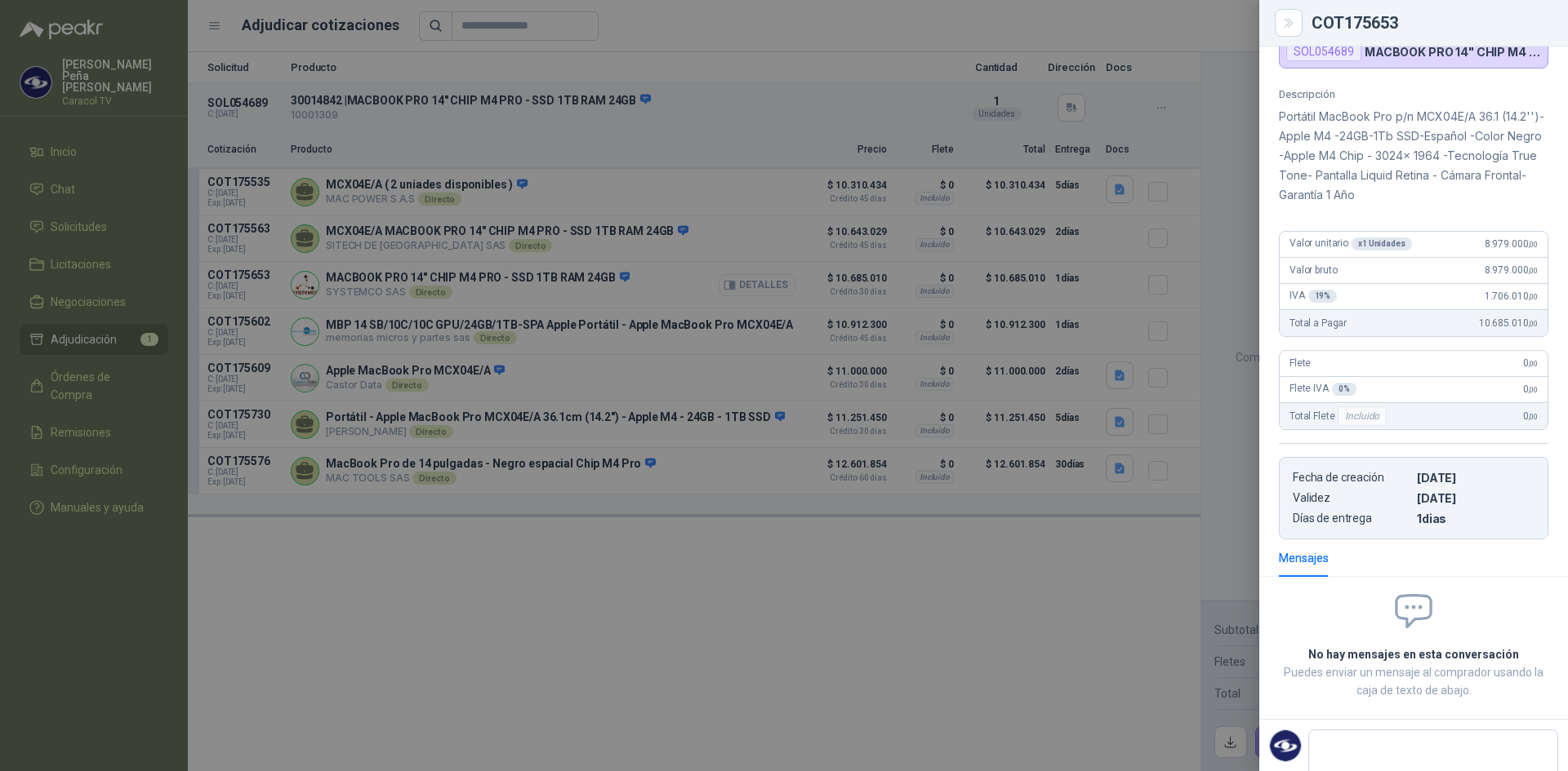
scroll to position [115, 0]
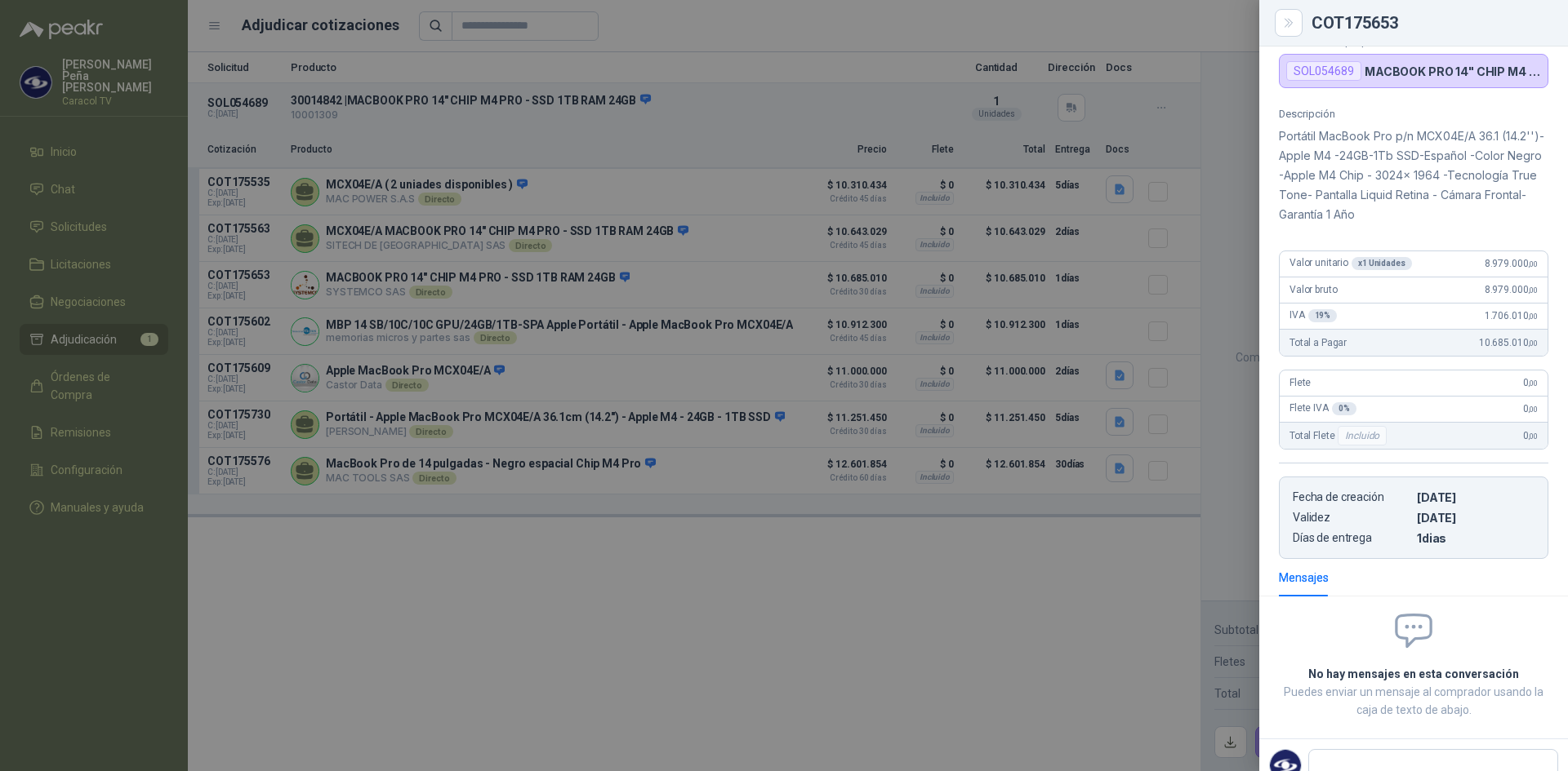
click at [798, 496] on div at bounding box center [784, 385] width 1568 height 771
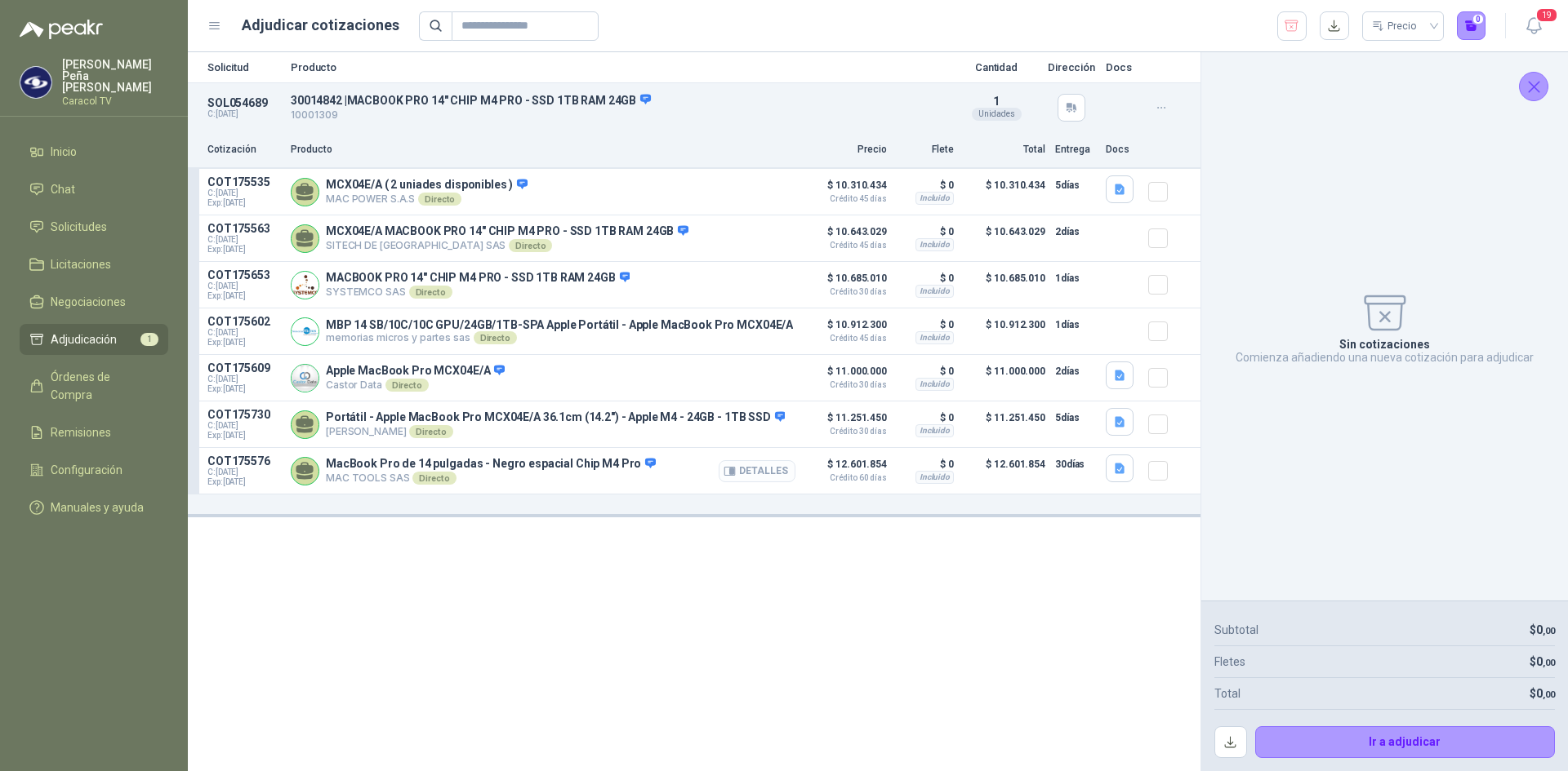
click at [756, 473] on button "Detalles" at bounding box center [757, 471] width 77 height 22
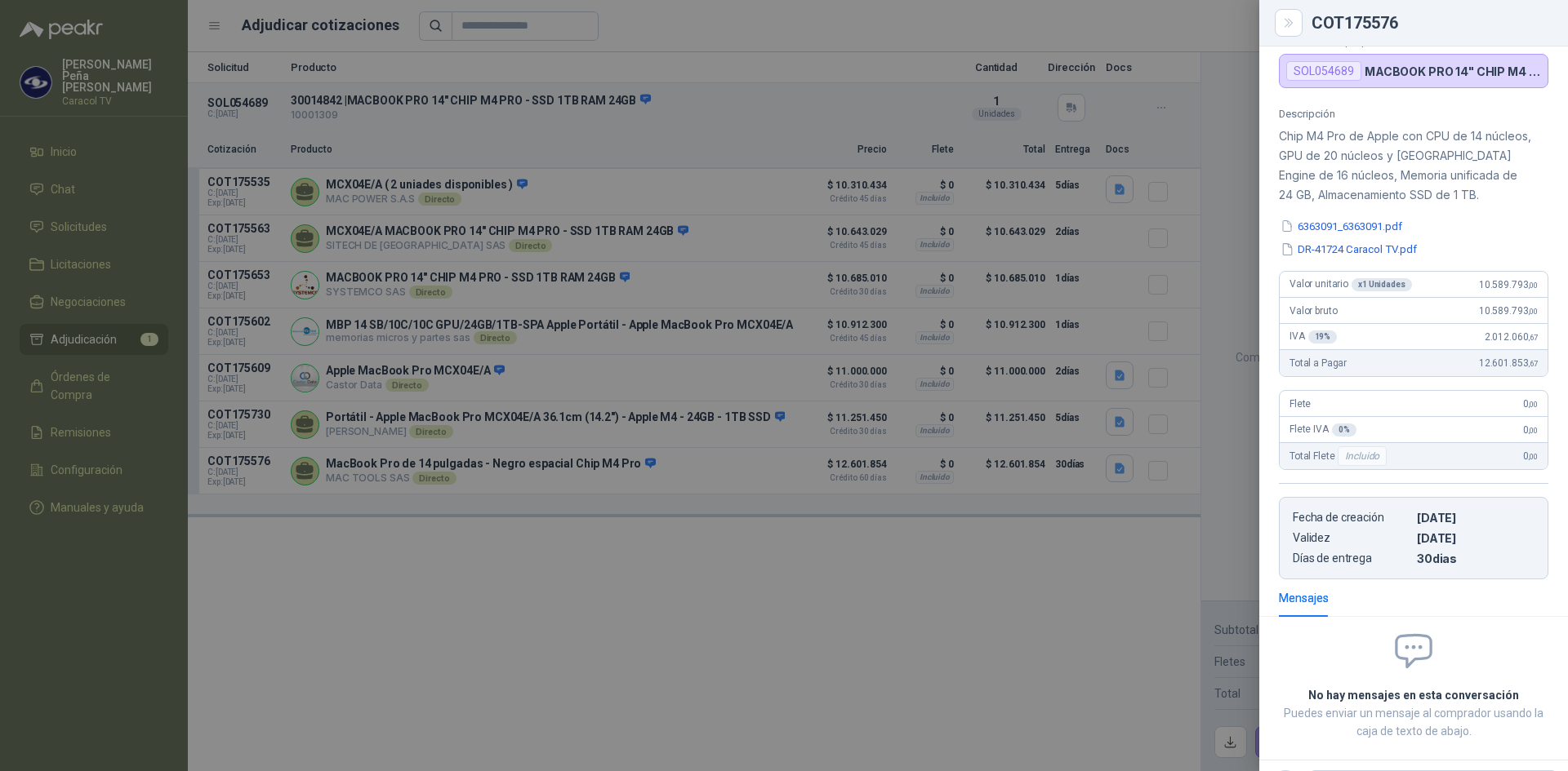
click at [908, 601] on div at bounding box center [784, 385] width 1568 height 771
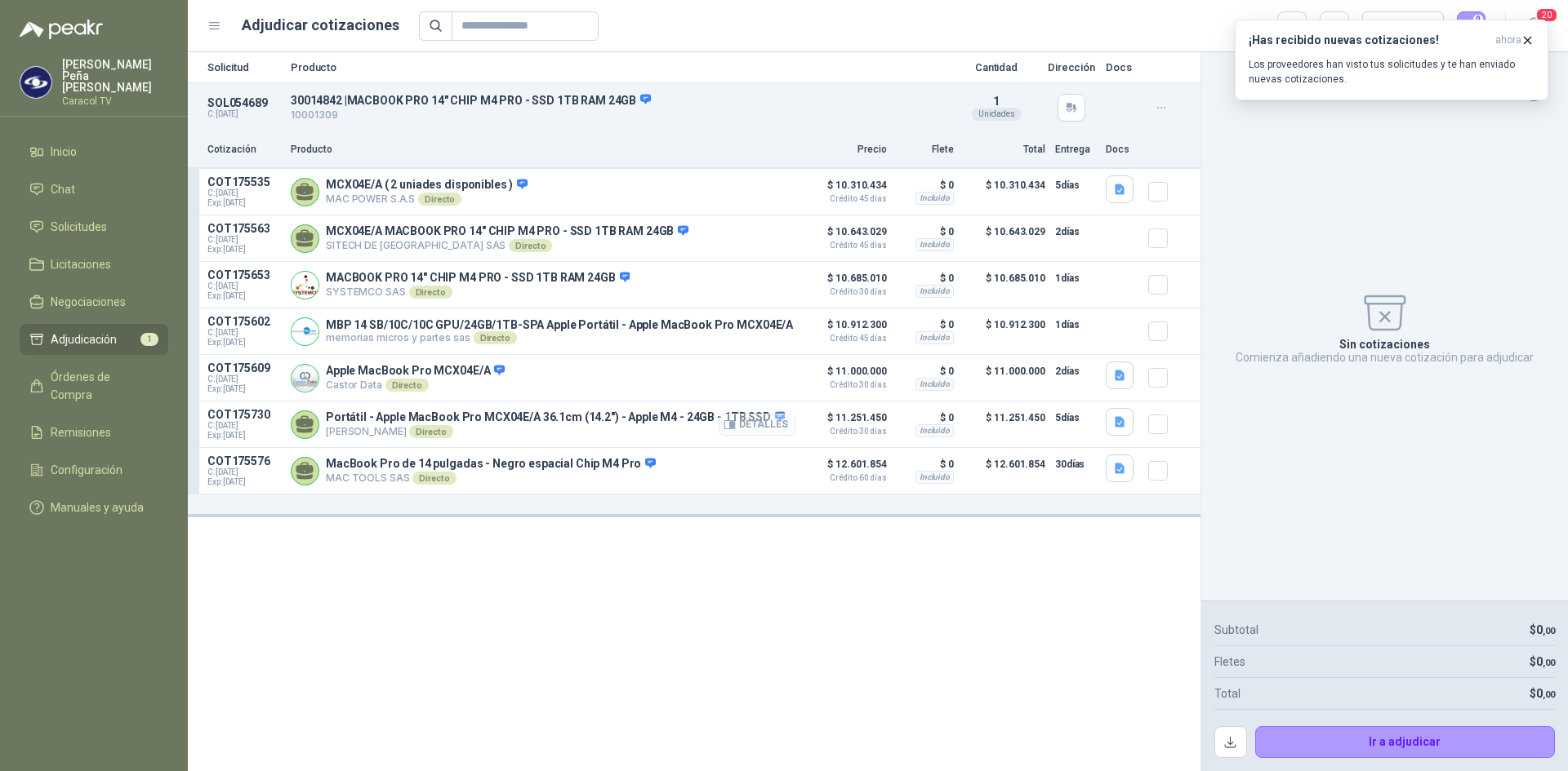
click at [749, 424] on button "Detalles" at bounding box center [757, 424] width 77 height 22
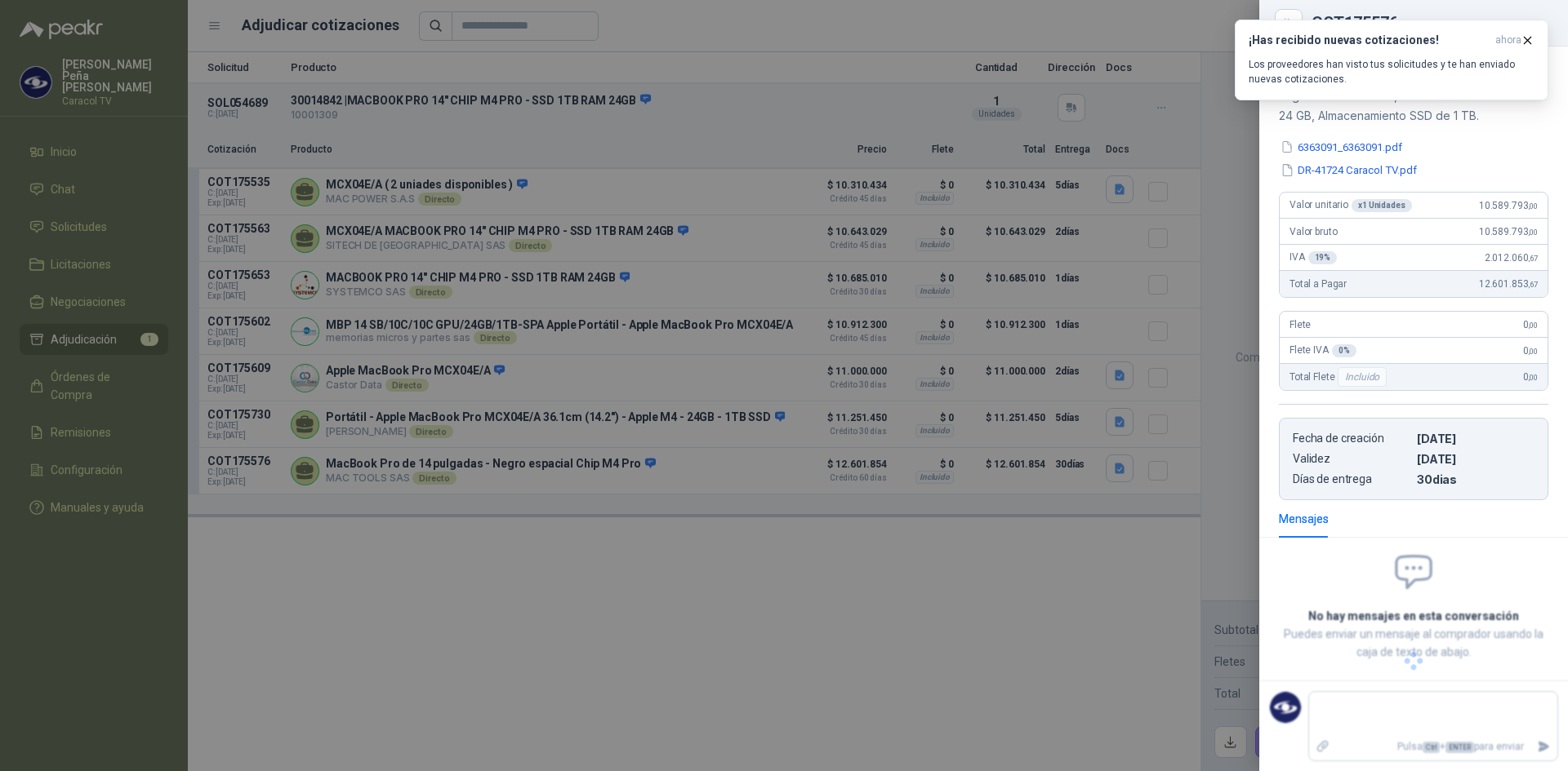
scroll to position [171, 0]
click at [1456, 170] on button "SGC-CC-FMT-08 Propuesta Comercial mac.pdf" at bounding box center [1399, 170] width 243 height 17
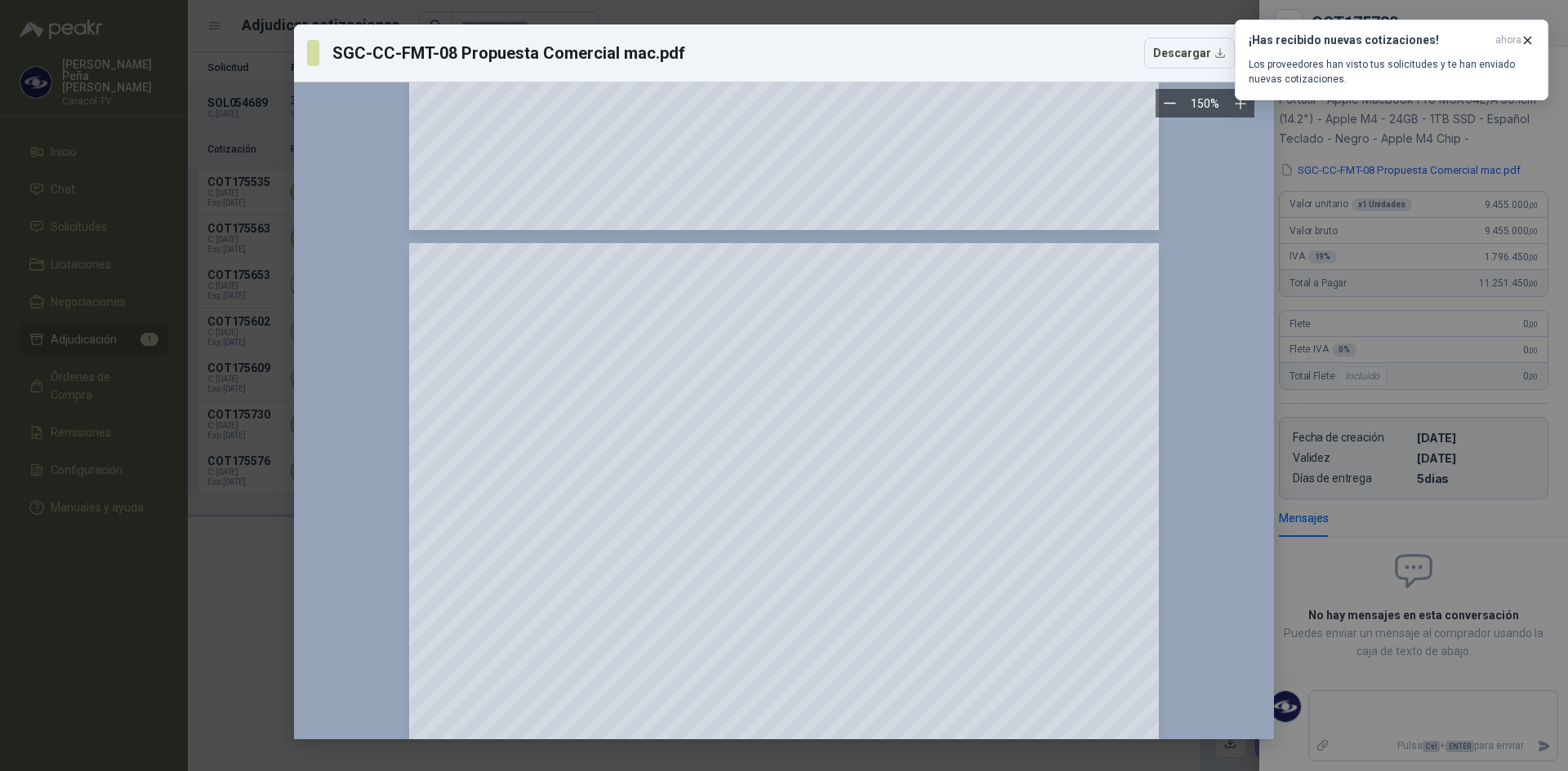
scroll to position [917, 0]
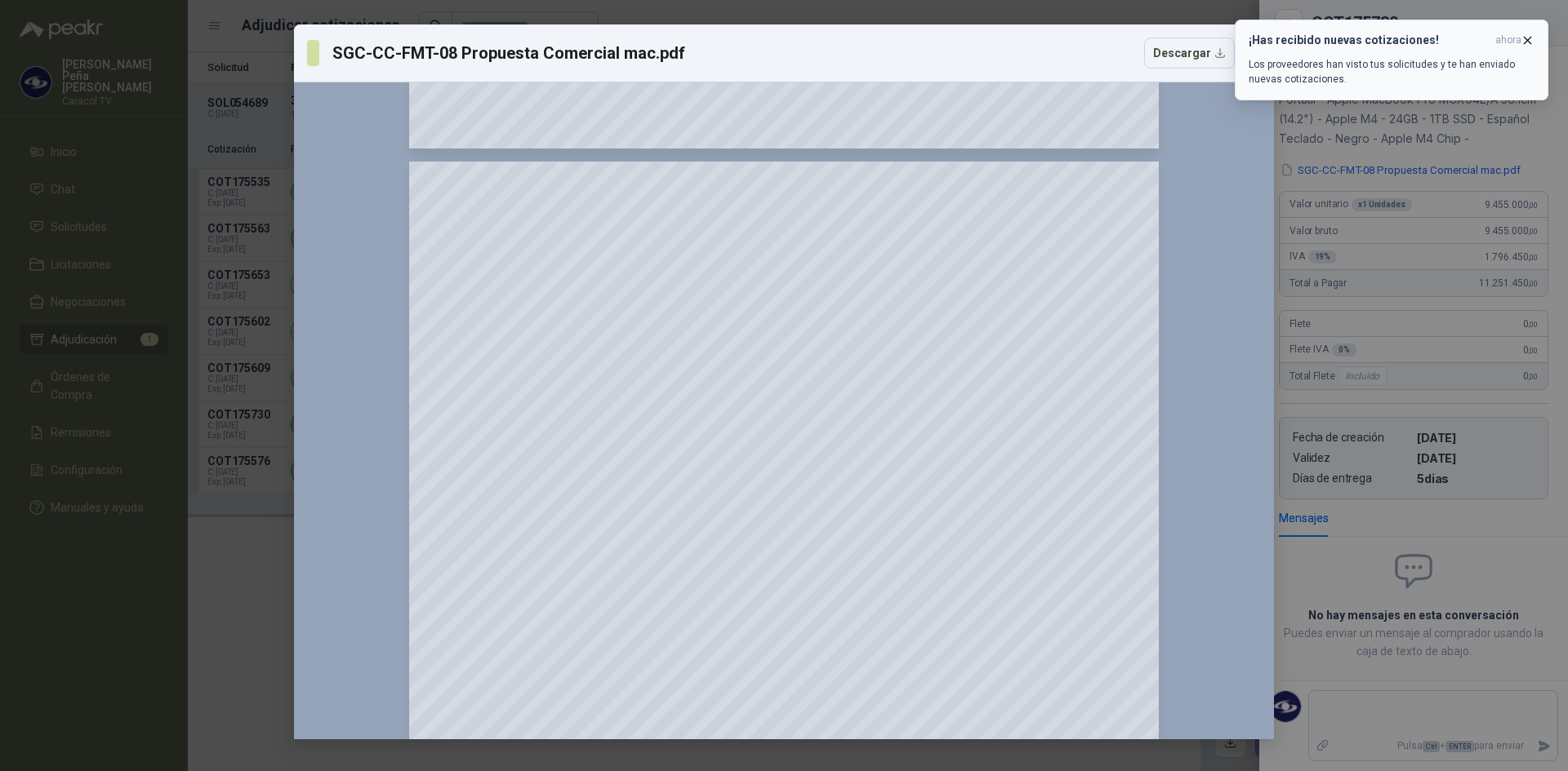
click at [1528, 37] on icon "button" at bounding box center [1527, 40] width 14 height 14
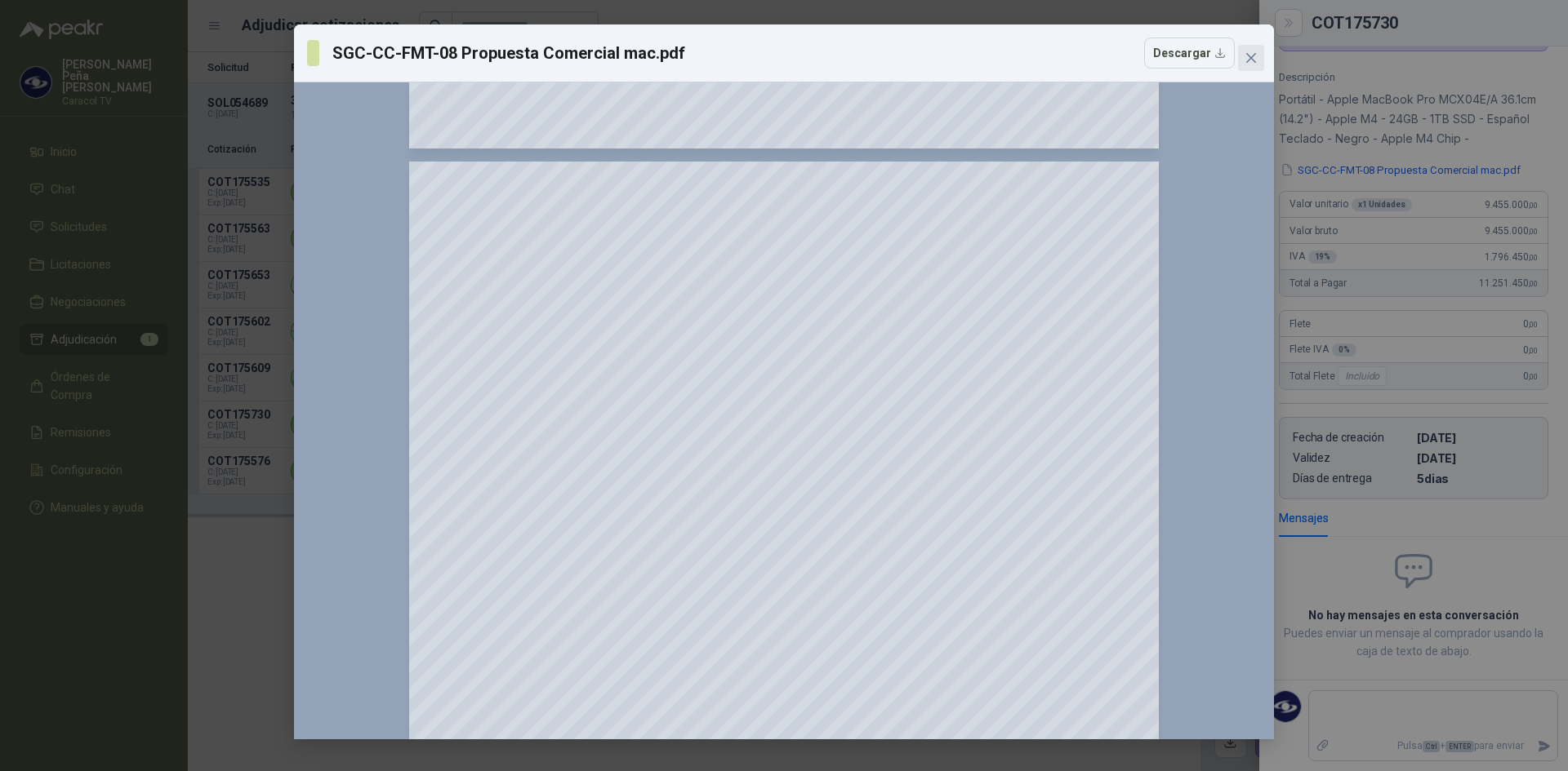
click at [1248, 50] on button "Close" at bounding box center [1251, 58] width 26 height 26
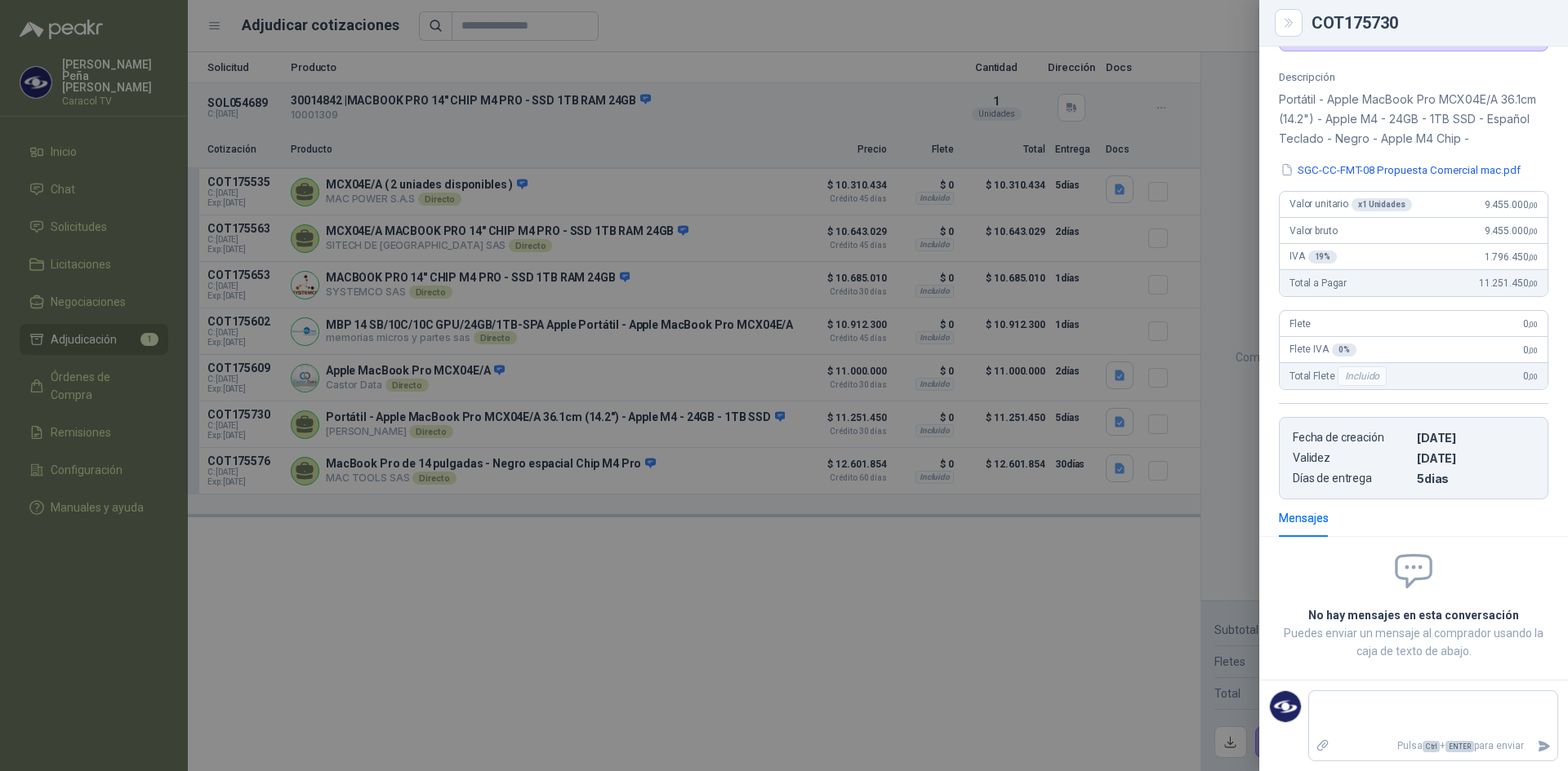
click at [549, 623] on div at bounding box center [784, 385] width 1568 height 771
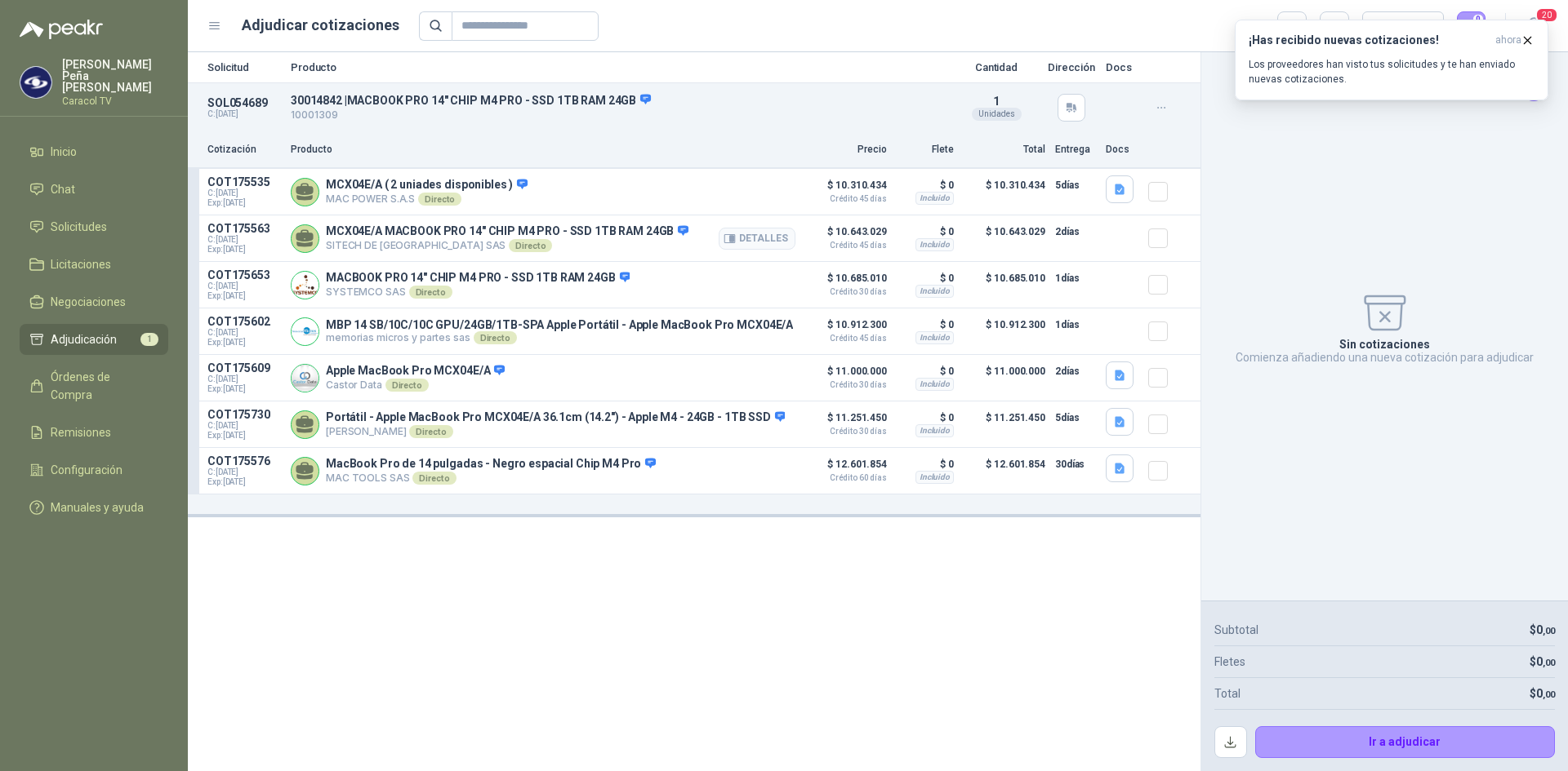
click at [704, 242] on div "MCX04E/A MACBOOK PRO 14" CHIP M4 PRO - SSD 1TB RAM 24GB SITECH DE [GEOGRAPHIC_D…" at bounding box center [543, 238] width 504 height 33
click at [765, 240] on button "Detalles" at bounding box center [757, 238] width 77 height 22
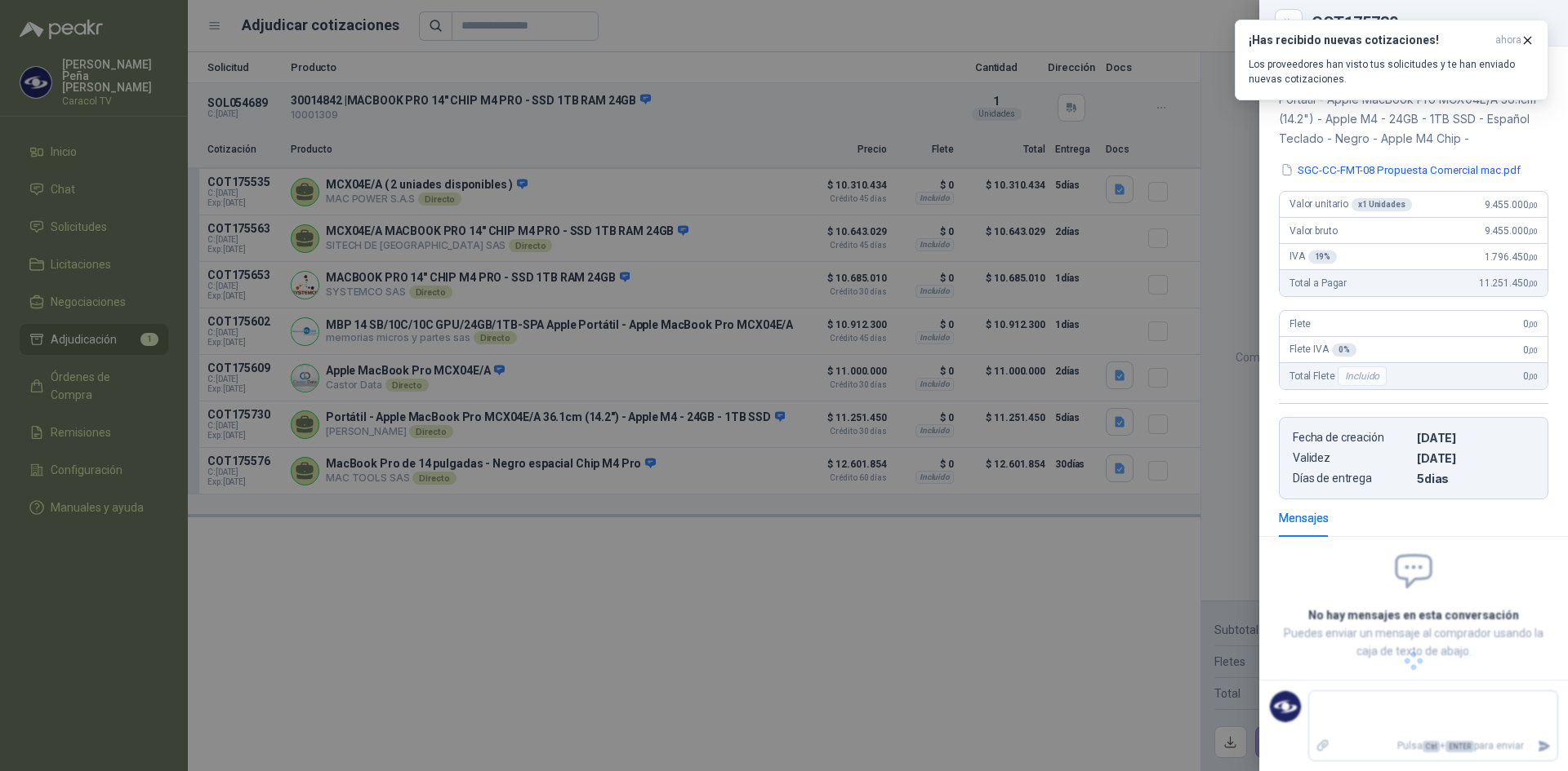
scroll to position [134, 0]
click at [1376, 153] on p "MCX04E/A MACBOOK PRO 14" CHIP M4 PRO - SSD 1TB RAM 24GB" at bounding box center [1413, 146] width 270 height 39
click at [1507, 146] on p "MCX04E/A MACBOOK PRO 14" CHIP M4 PRO - SSD 1TB RAM 24GB" at bounding box center [1413, 146] width 270 height 39
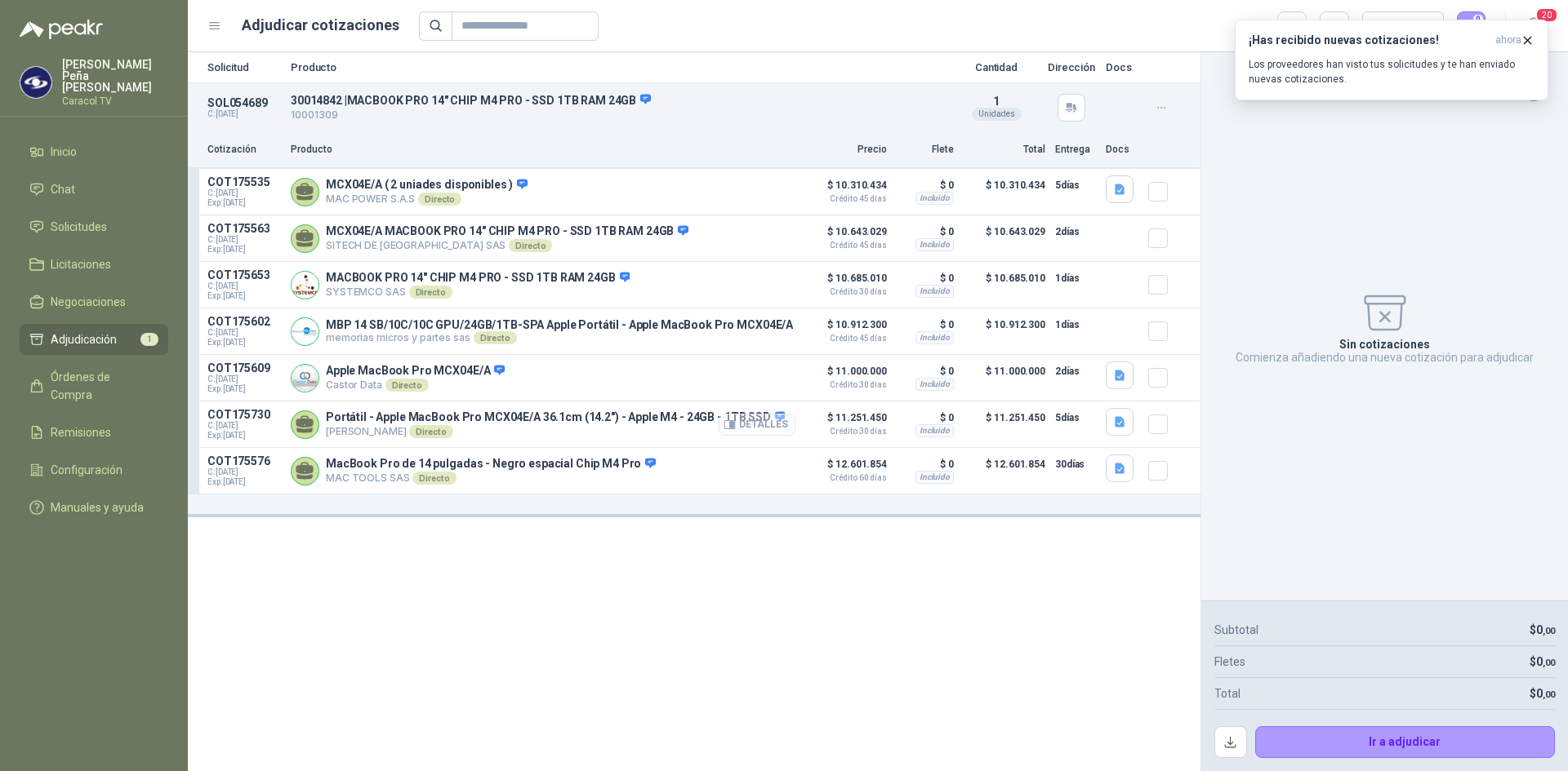
click at [778, 432] on button "Detalles" at bounding box center [757, 424] width 77 height 22
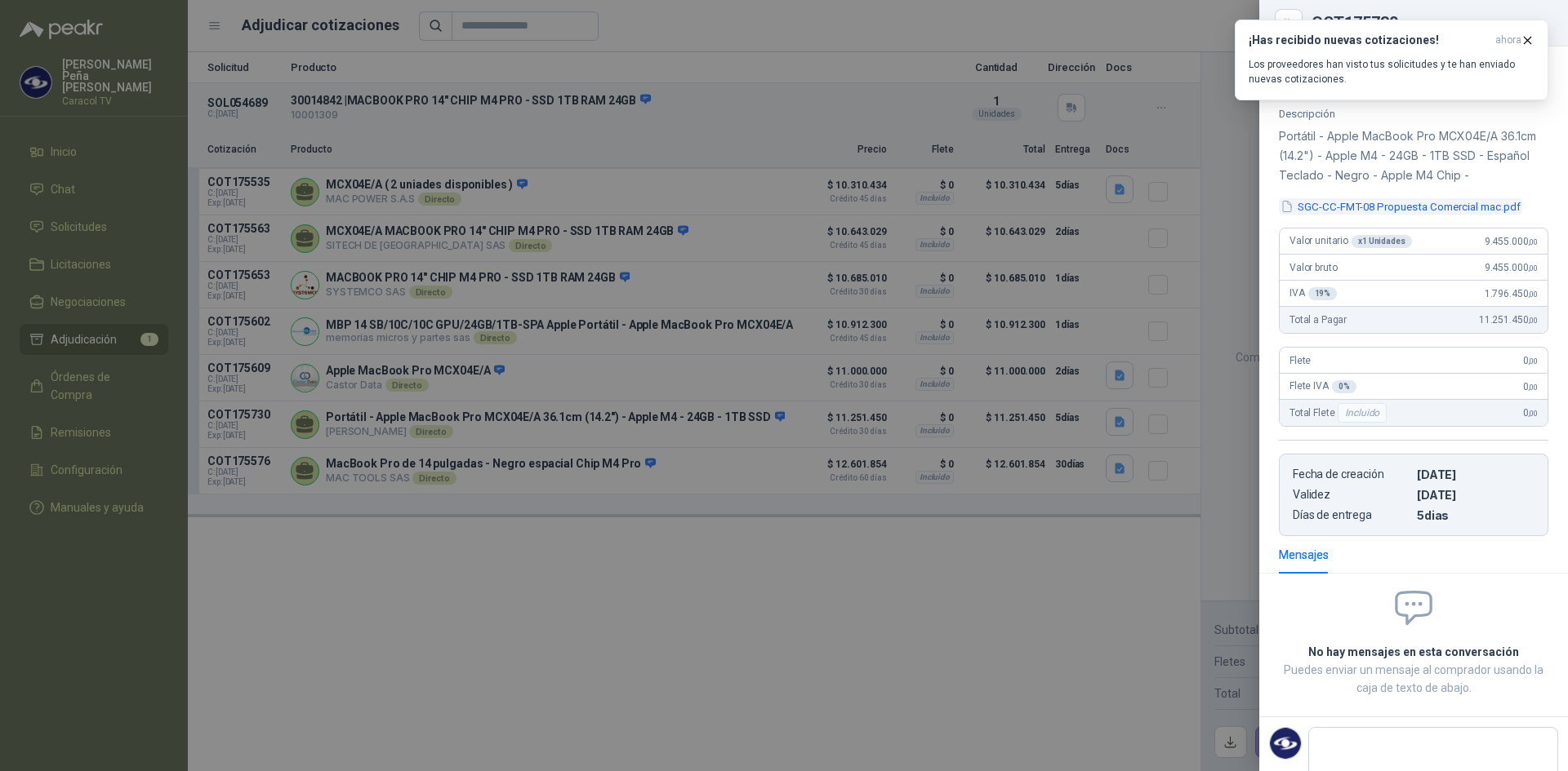
click at [1465, 200] on button "SGC-CC-FMT-08 Propuesta Comercial mac.pdf" at bounding box center [1399, 206] width 243 height 17
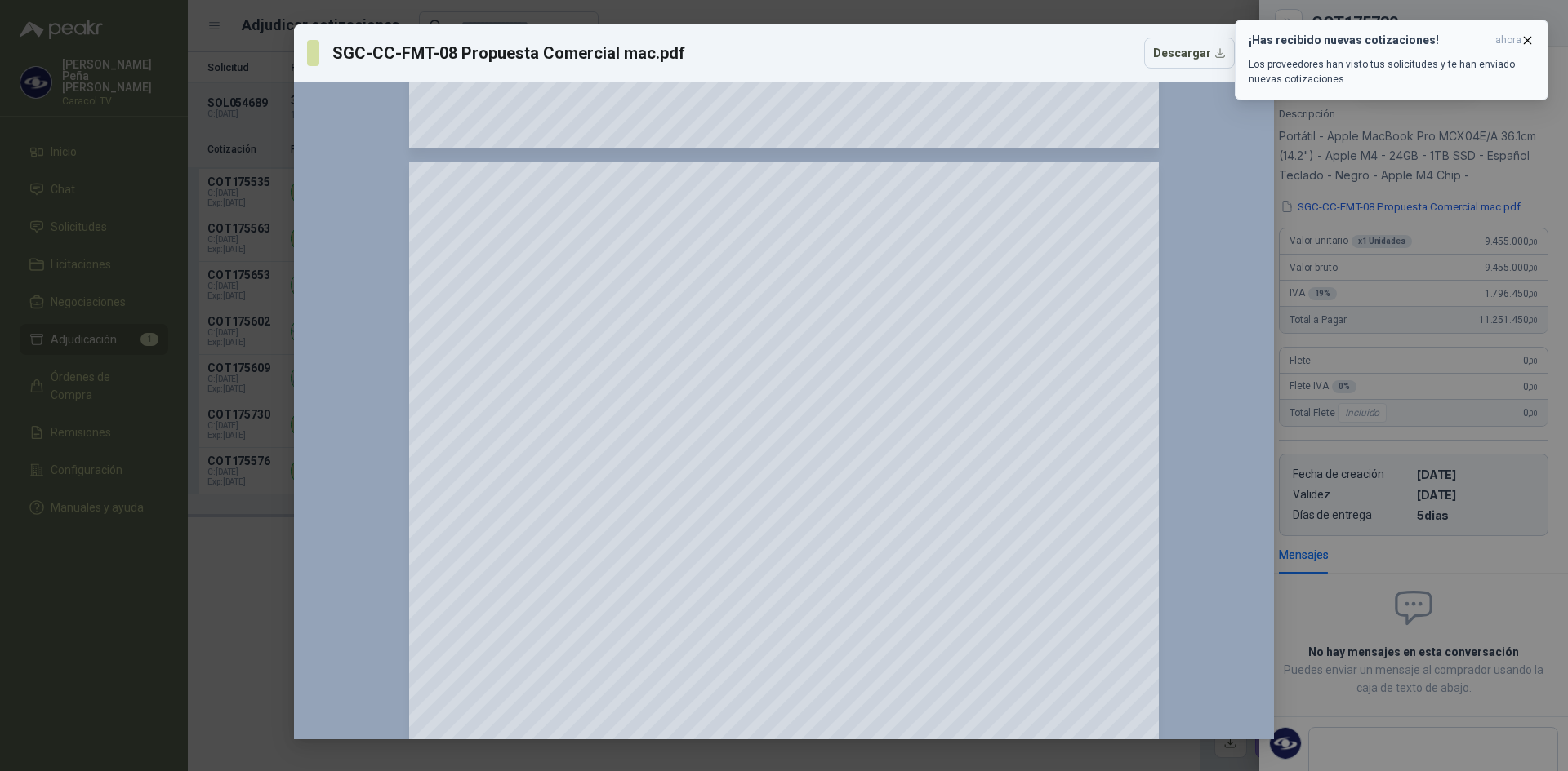
click at [1528, 34] on icon "button" at bounding box center [1527, 40] width 14 height 14
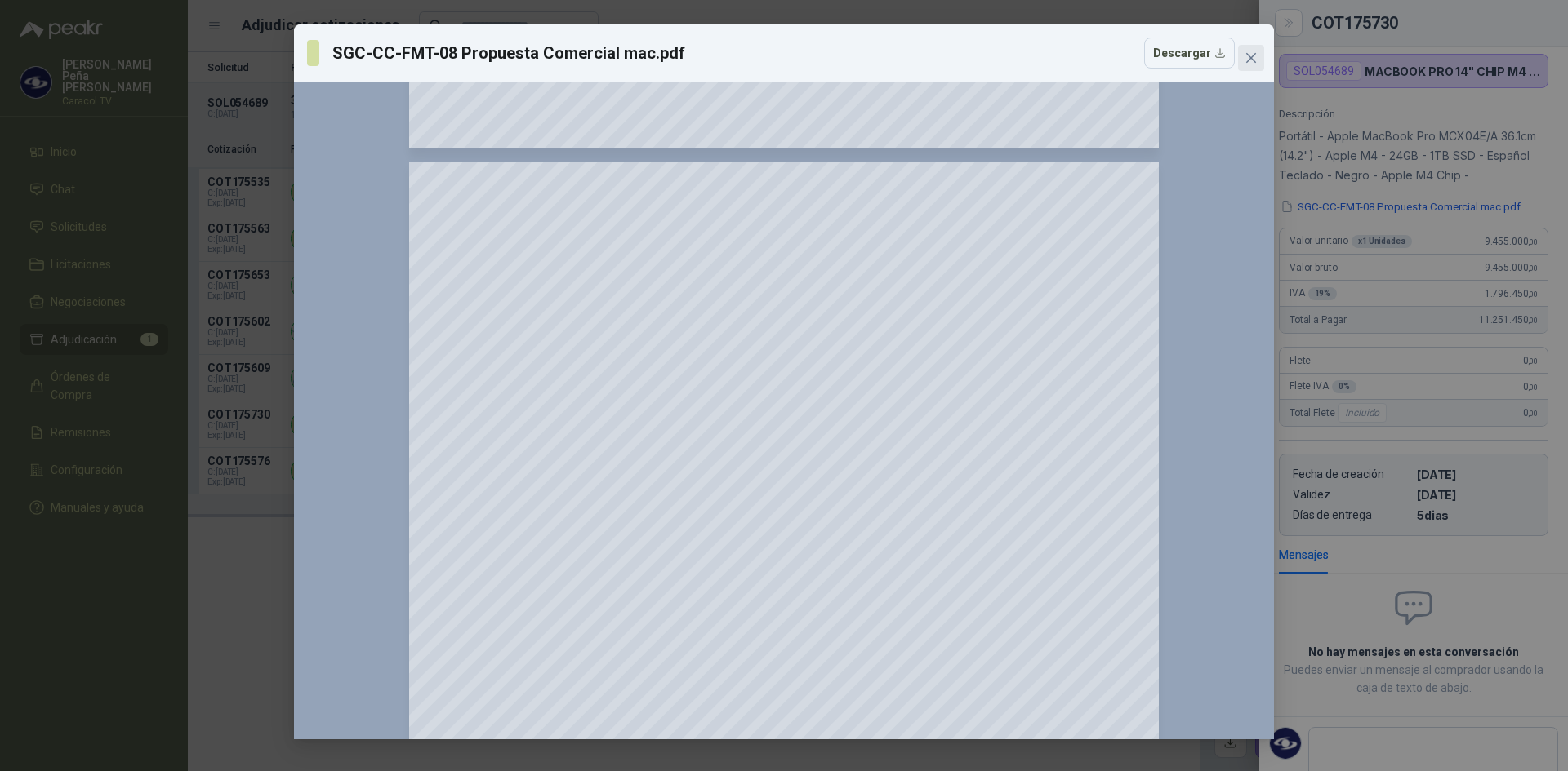
click at [1255, 50] on button "Close" at bounding box center [1251, 58] width 26 height 26
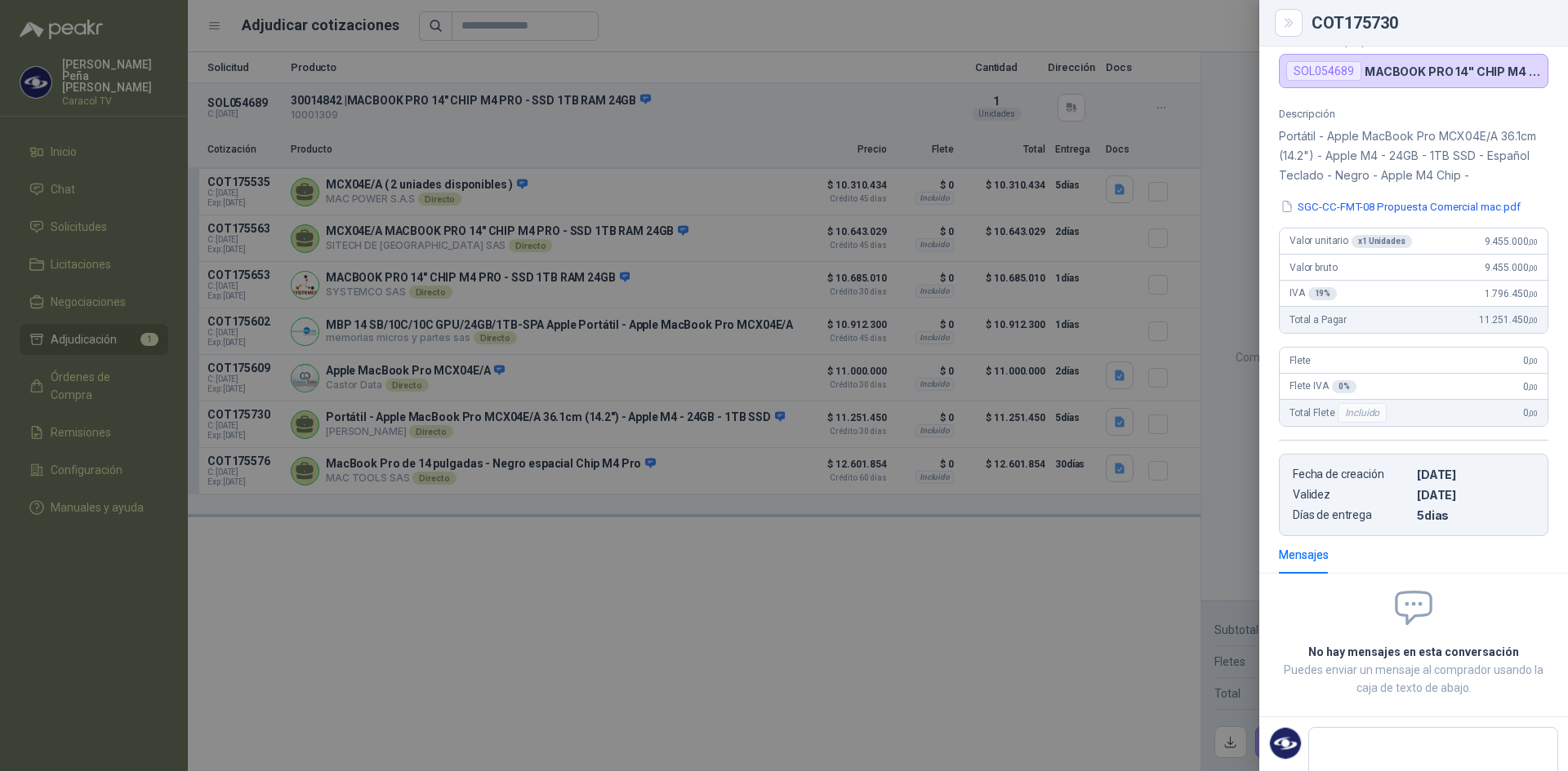
click at [1126, 619] on div at bounding box center [784, 385] width 1568 height 771
